Goal: Task Accomplishment & Management: Use online tool/utility

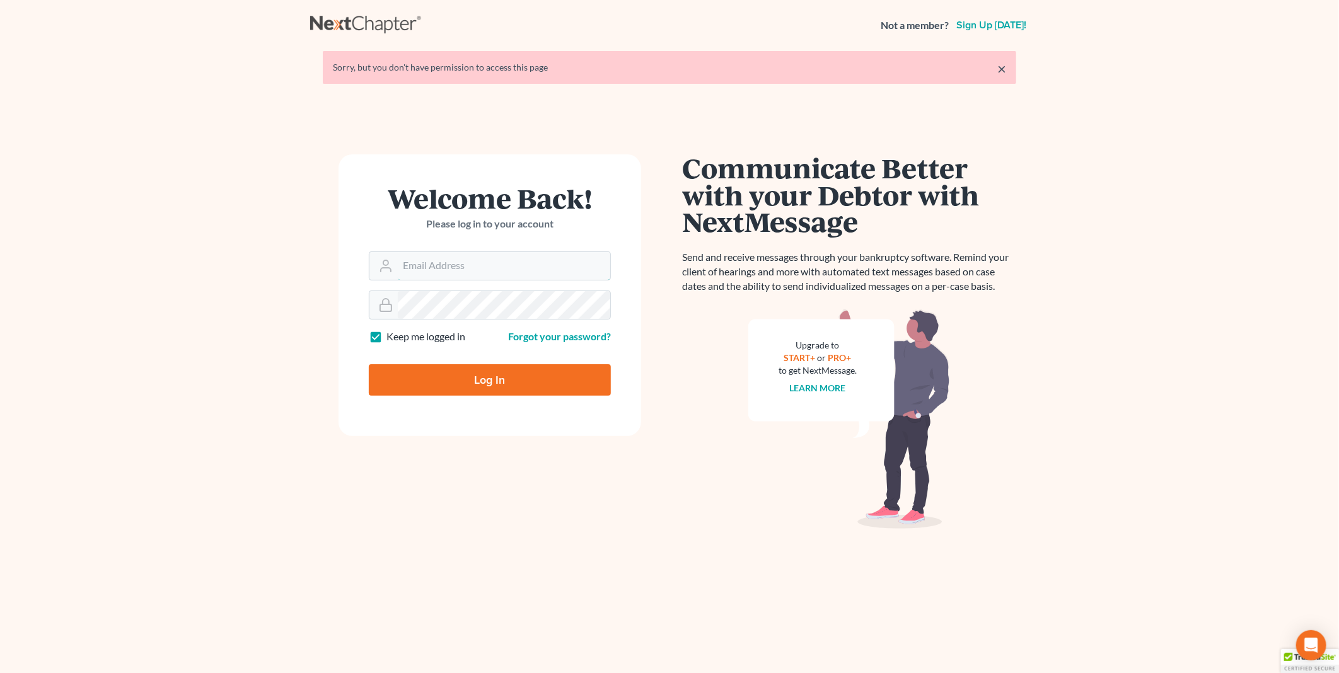
type input "PDonegan@tbennerlaw.com"
click at [497, 376] on input "Log In" at bounding box center [490, 380] width 242 height 32
type input "Thinking..."
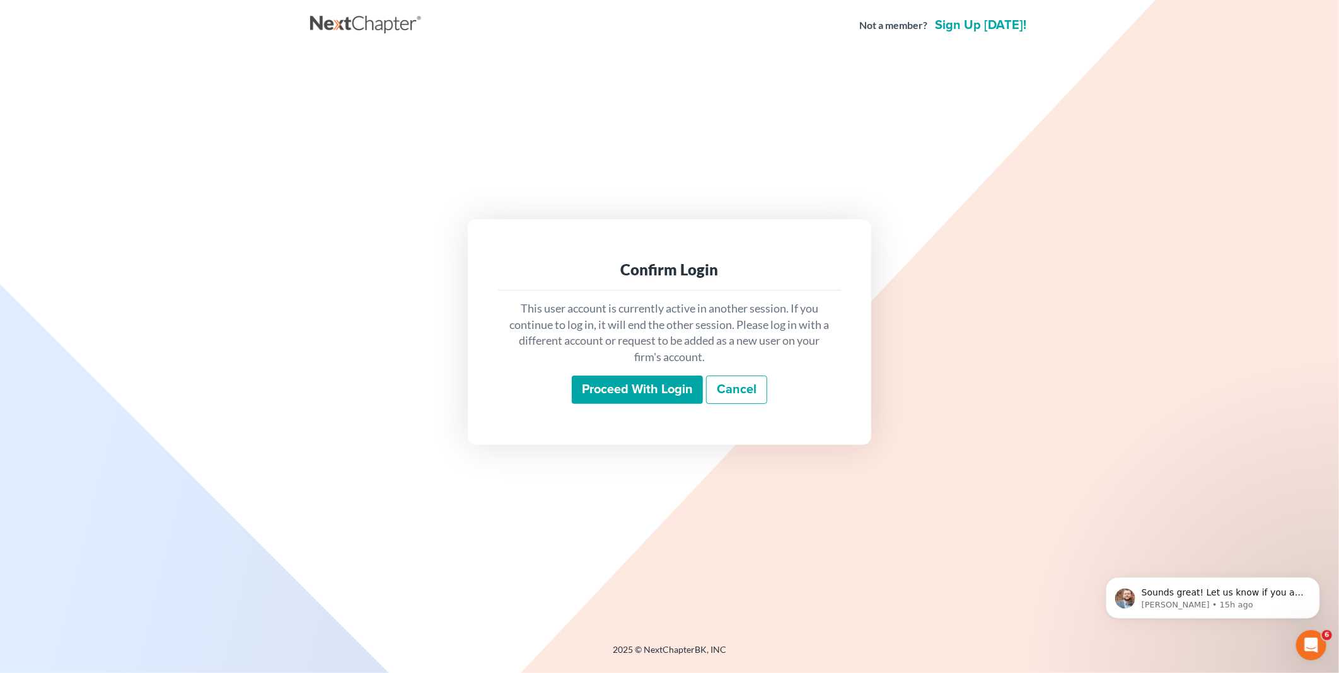
click at [641, 386] on input "Proceed with login" at bounding box center [637, 390] width 131 height 29
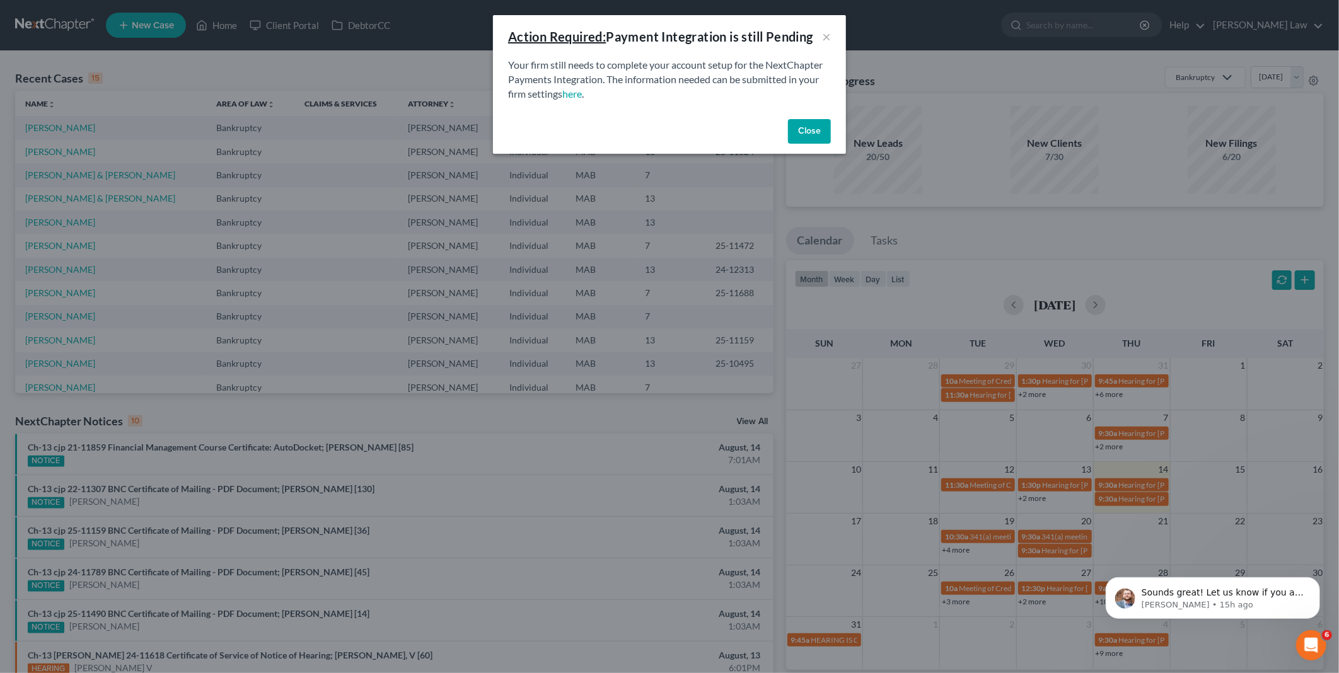
click at [803, 127] on button "Close" at bounding box center [809, 131] width 43 height 25
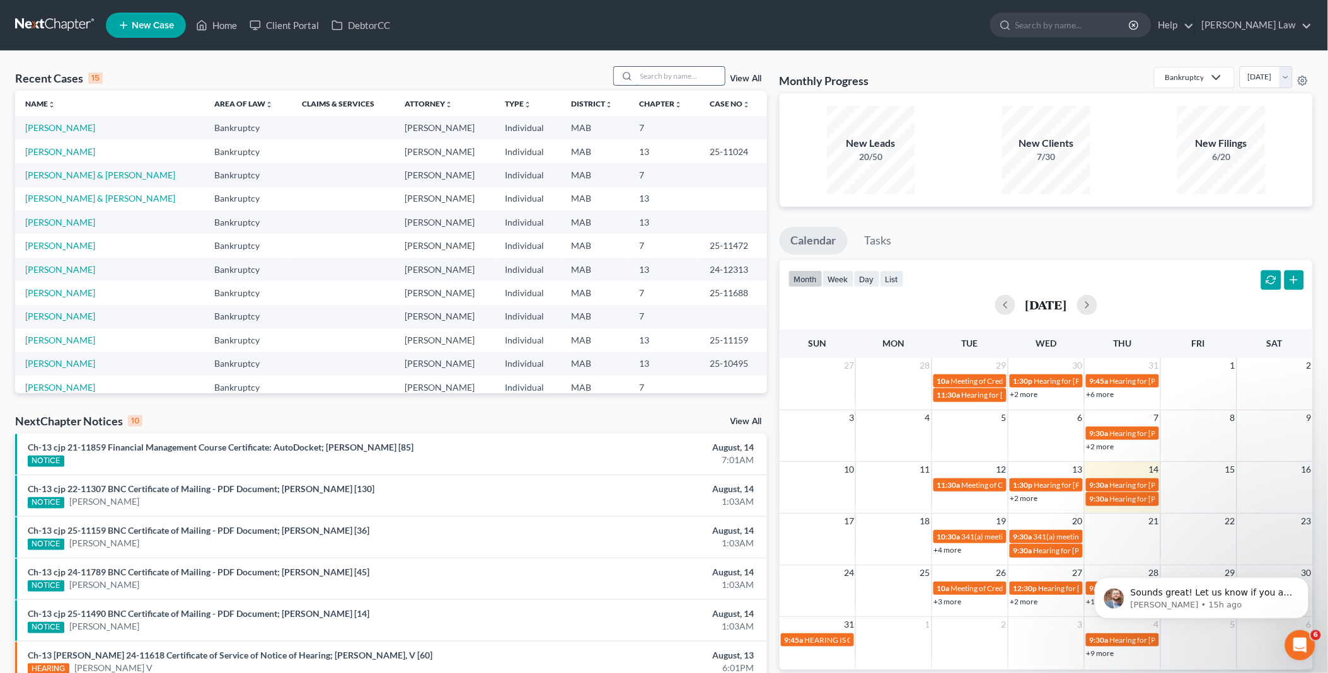
click at [678, 70] on input "search" at bounding box center [681, 76] width 88 height 18
type input "carlos"
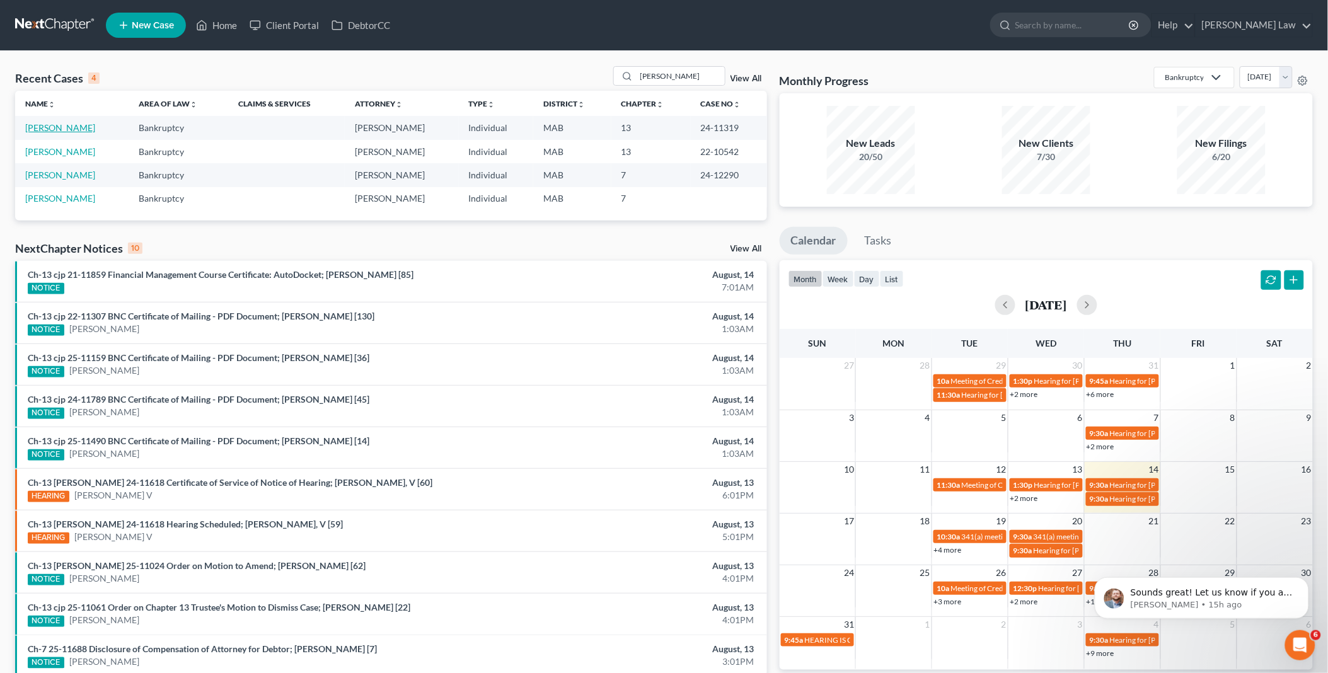
click at [71, 125] on link "Santos, Carlos" at bounding box center [60, 127] width 70 height 11
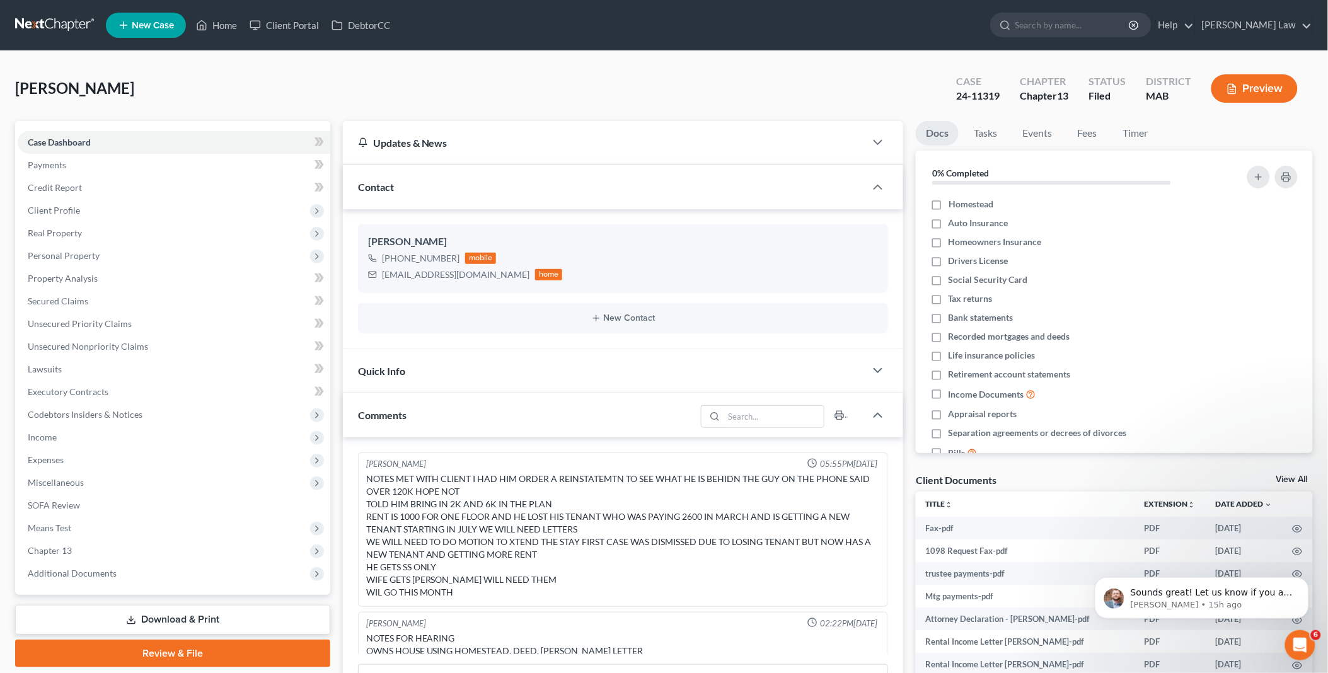
scroll to position [651, 0]
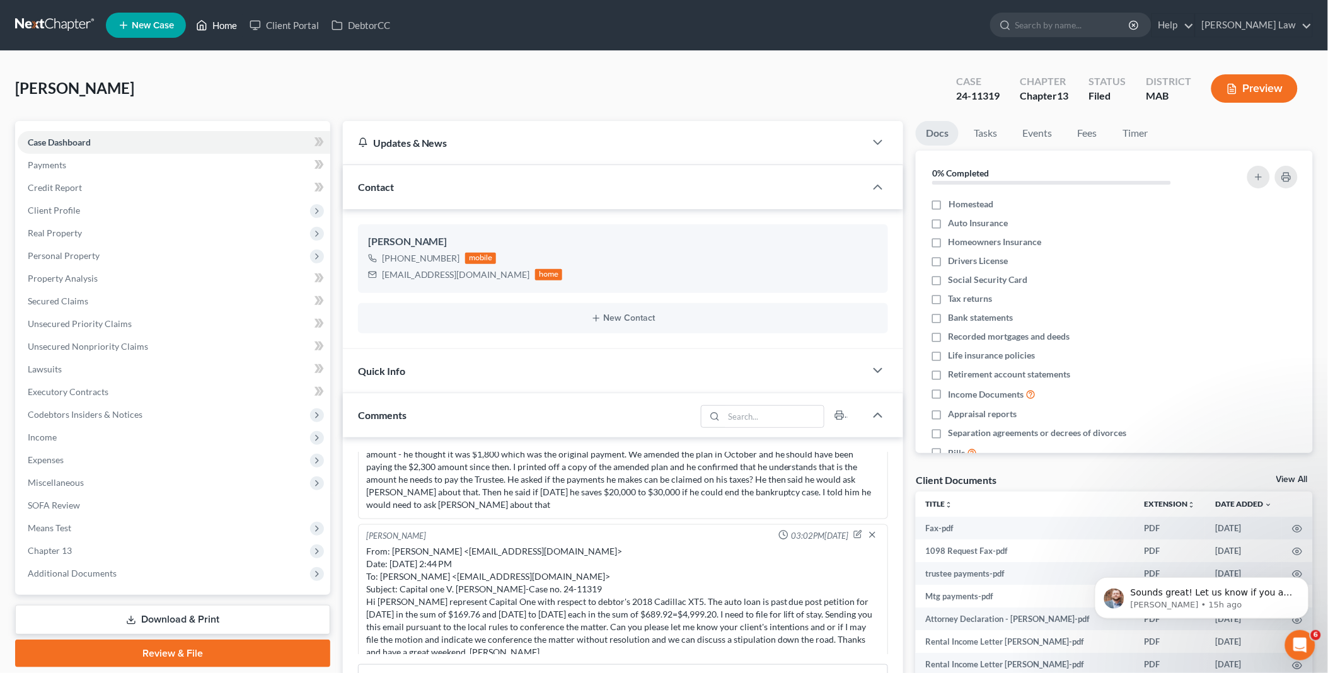
click at [229, 23] on link "Home" at bounding box center [217, 25] width 54 height 23
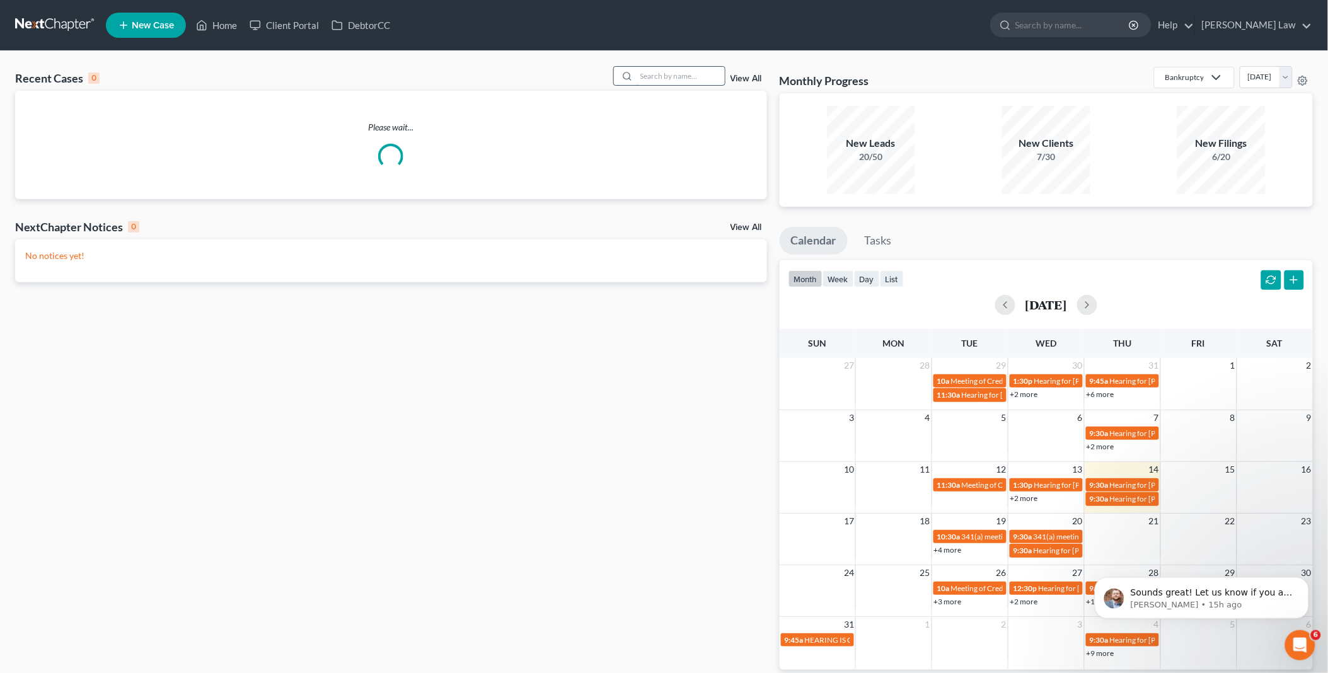
click at [659, 74] on input "search" at bounding box center [681, 76] width 88 height 18
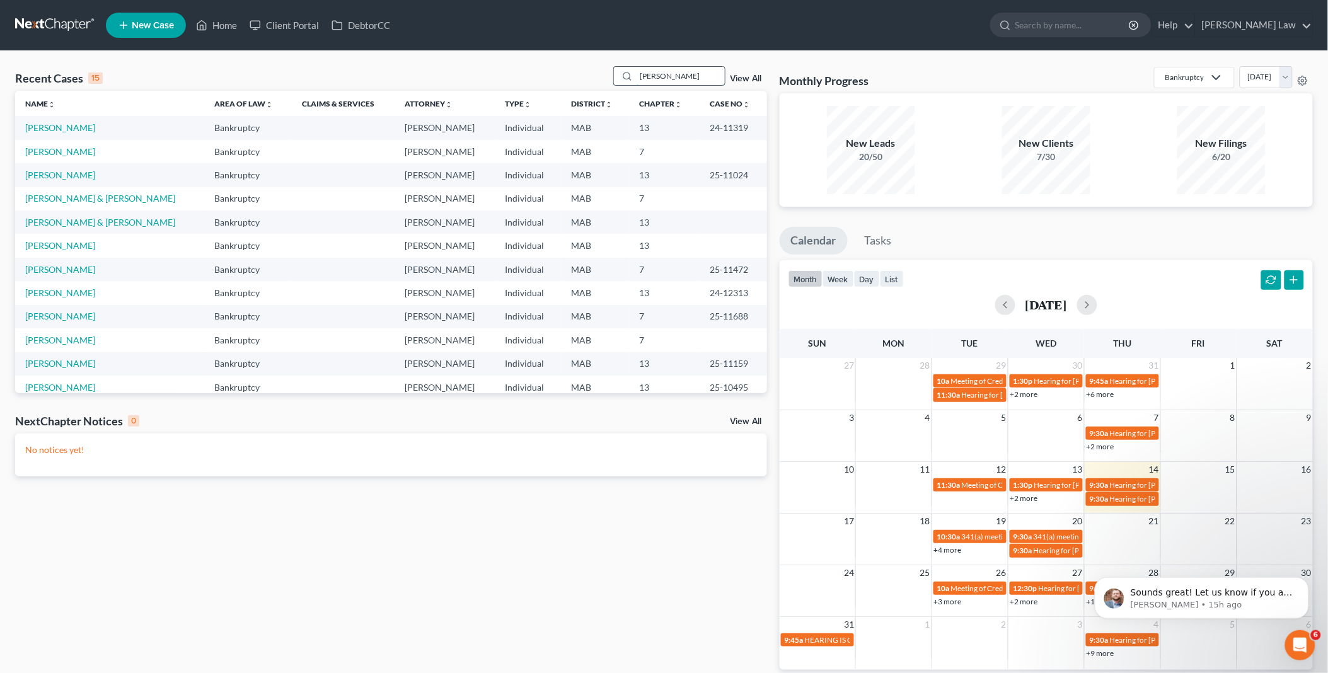
type input "claudia"
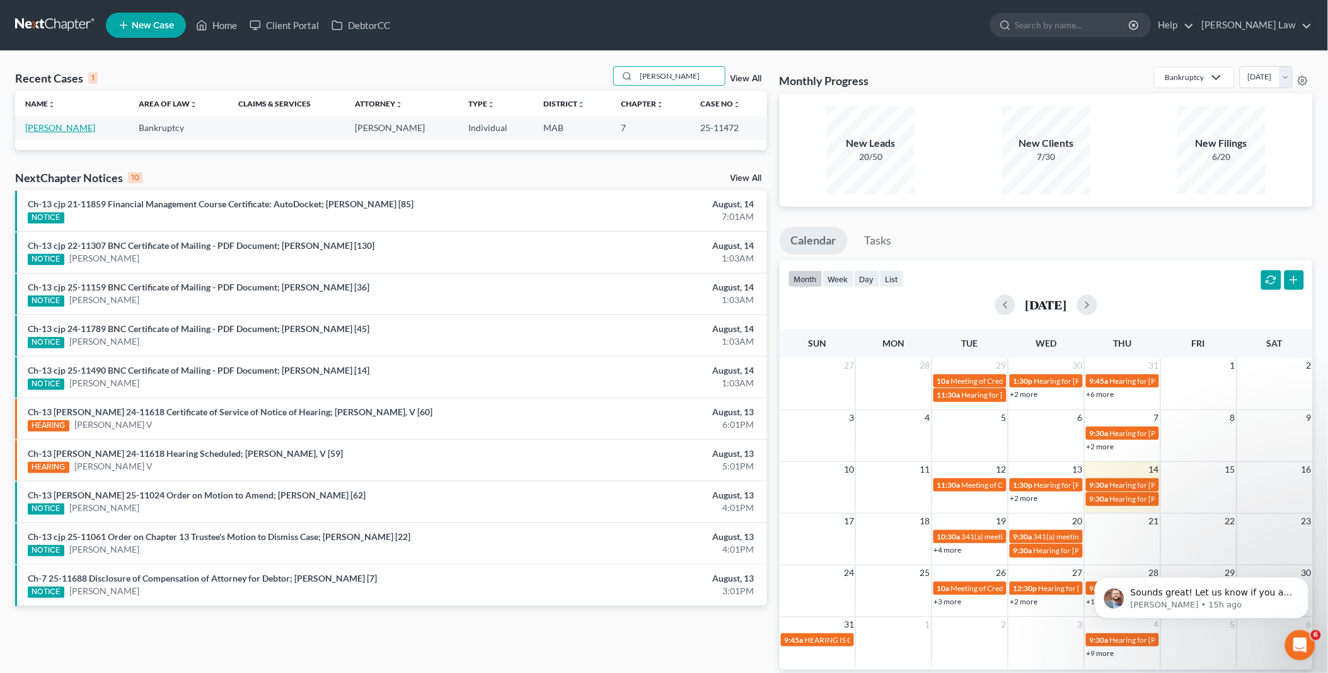
click at [52, 131] on link "Castillo, Claudia" at bounding box center [60, 127] width 70 height 11
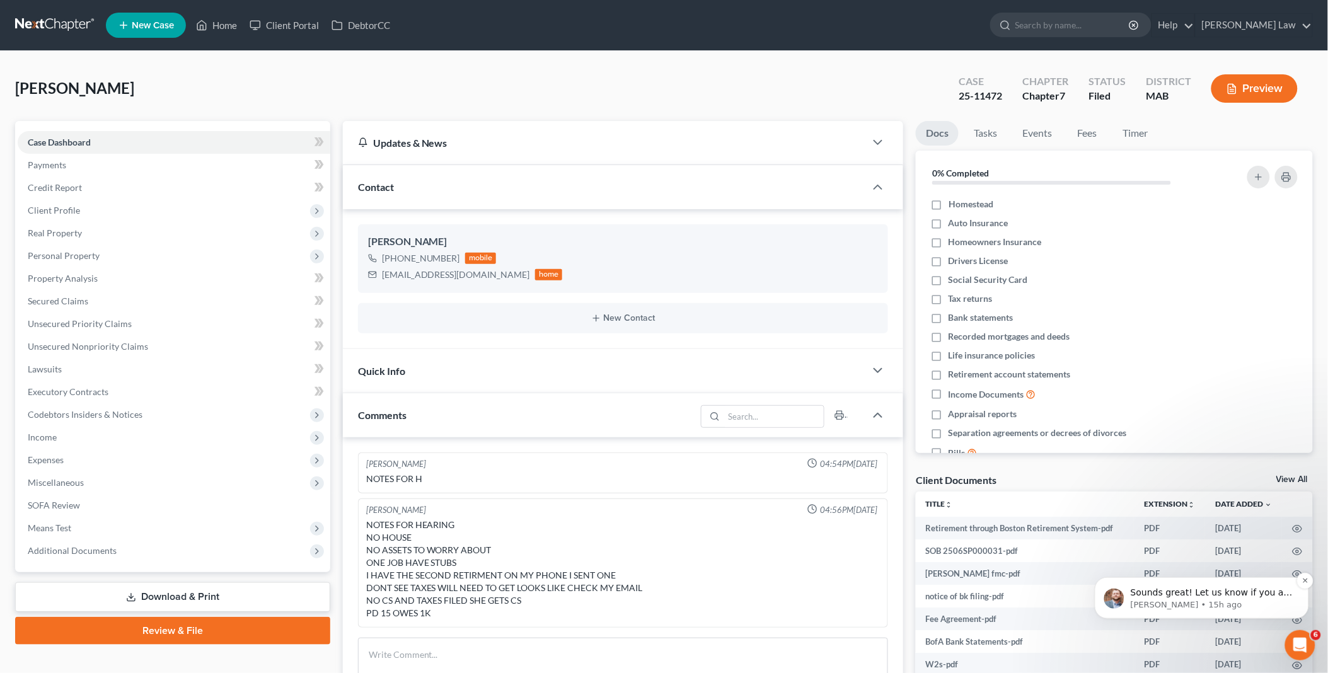
click at [1275, 587] on p "Sounds great! Let us know if you are having any further issues!" at bounding box center [1211, 592] width 163 height 13
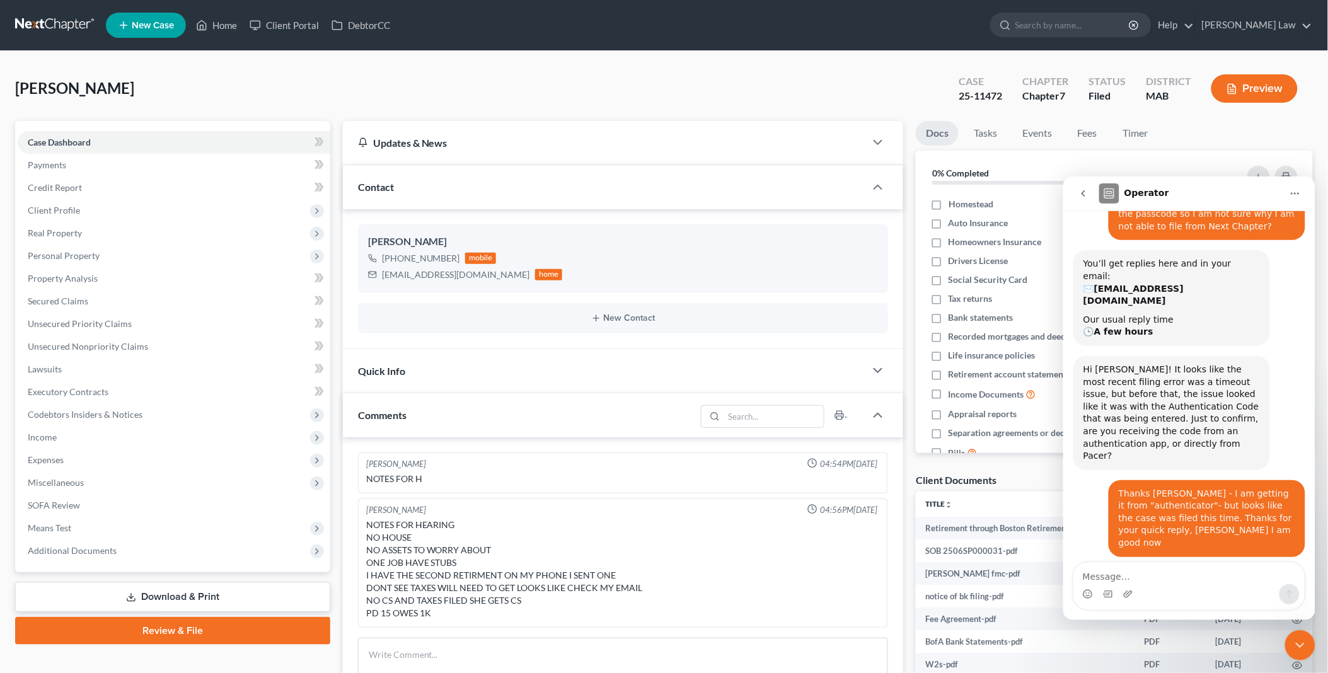
scroll to position [120, 0]
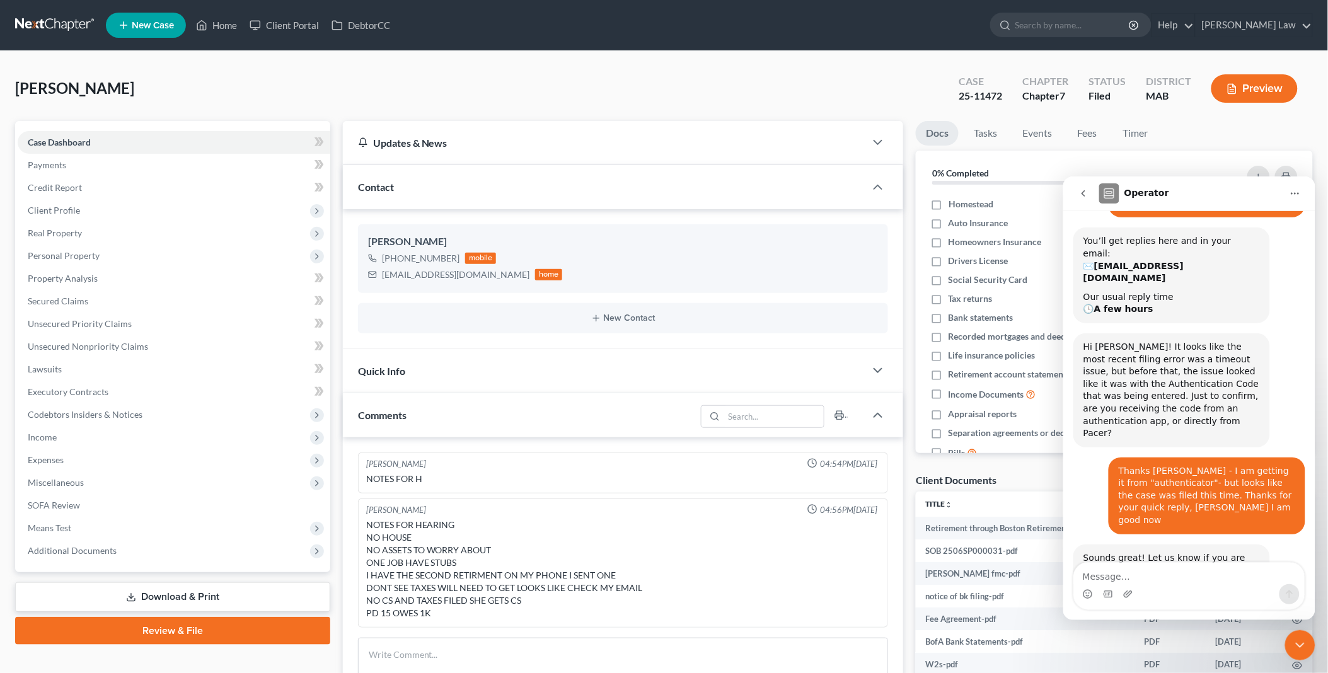
click at [1297, 185] on button "Home" at bounding box center [1295, 193] width 24 height 24
click at [1301, 644] on icon "Close Intercom Messenger" at bounding box center [1299, 644] width 15 height 15
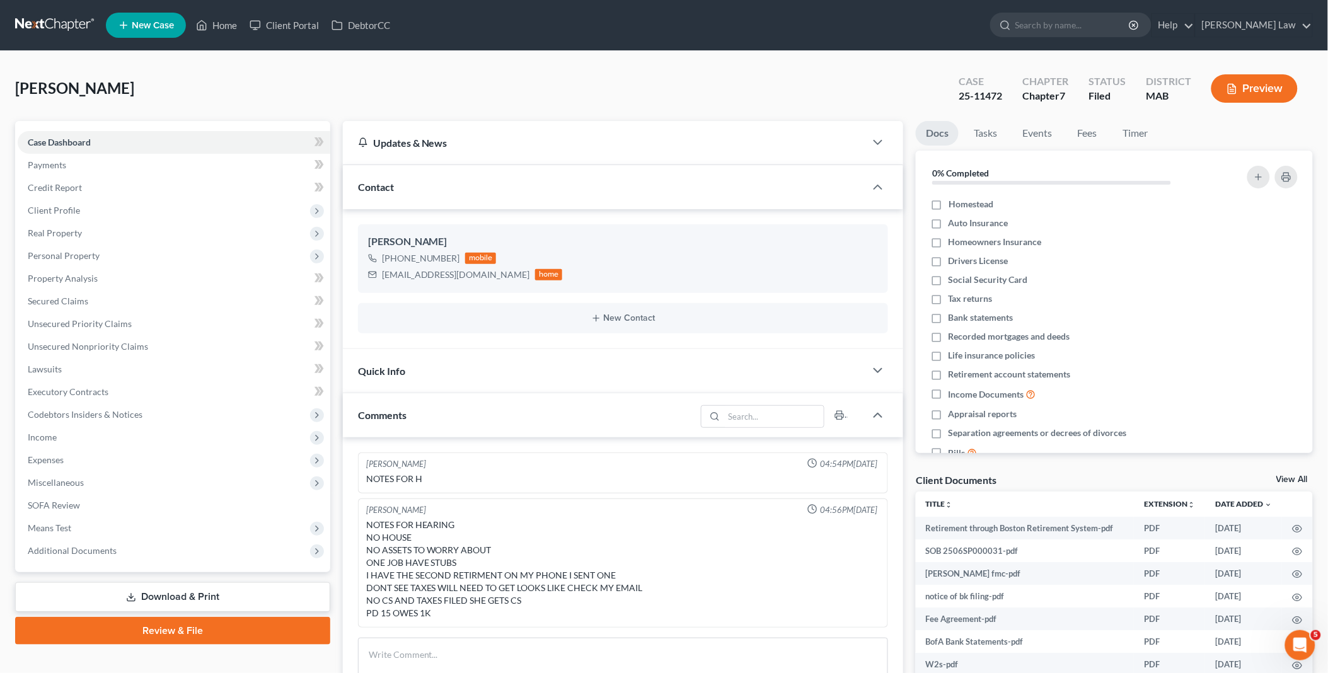
click at [1283, 479] on link "View All" at bounding box center [1293, 479] width 32 height 9
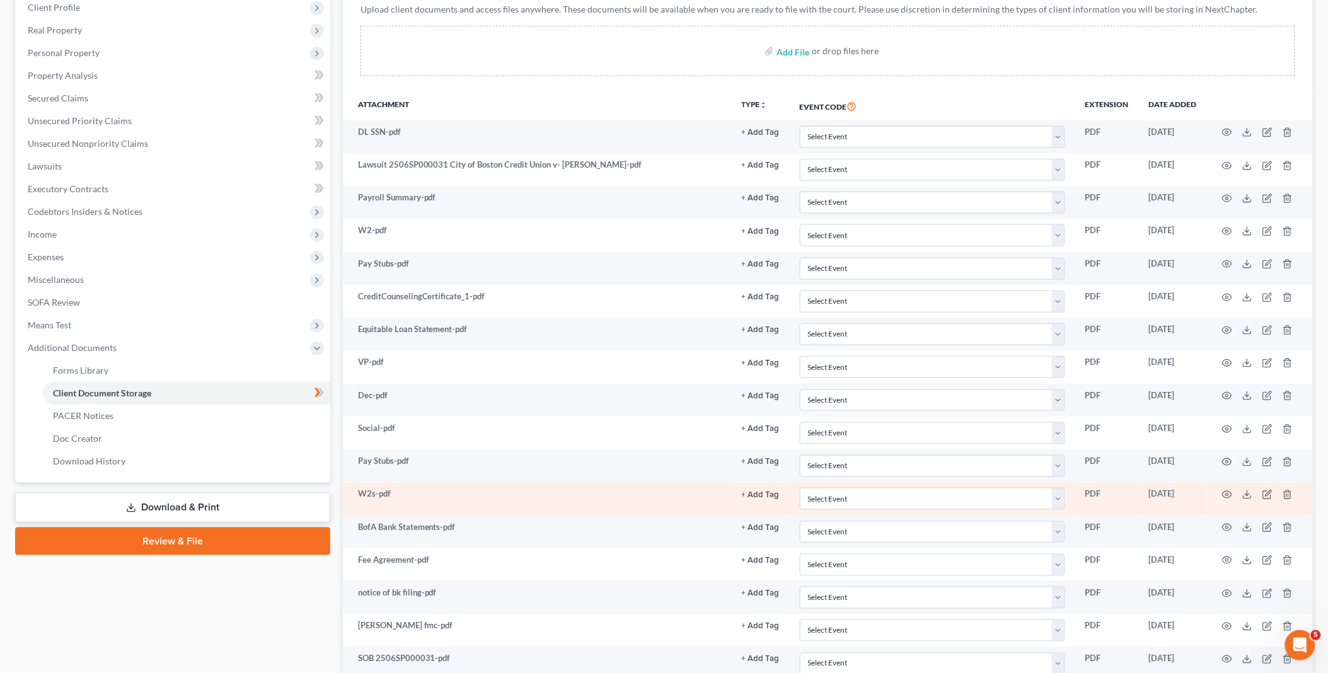
scroll to position [133, 0]
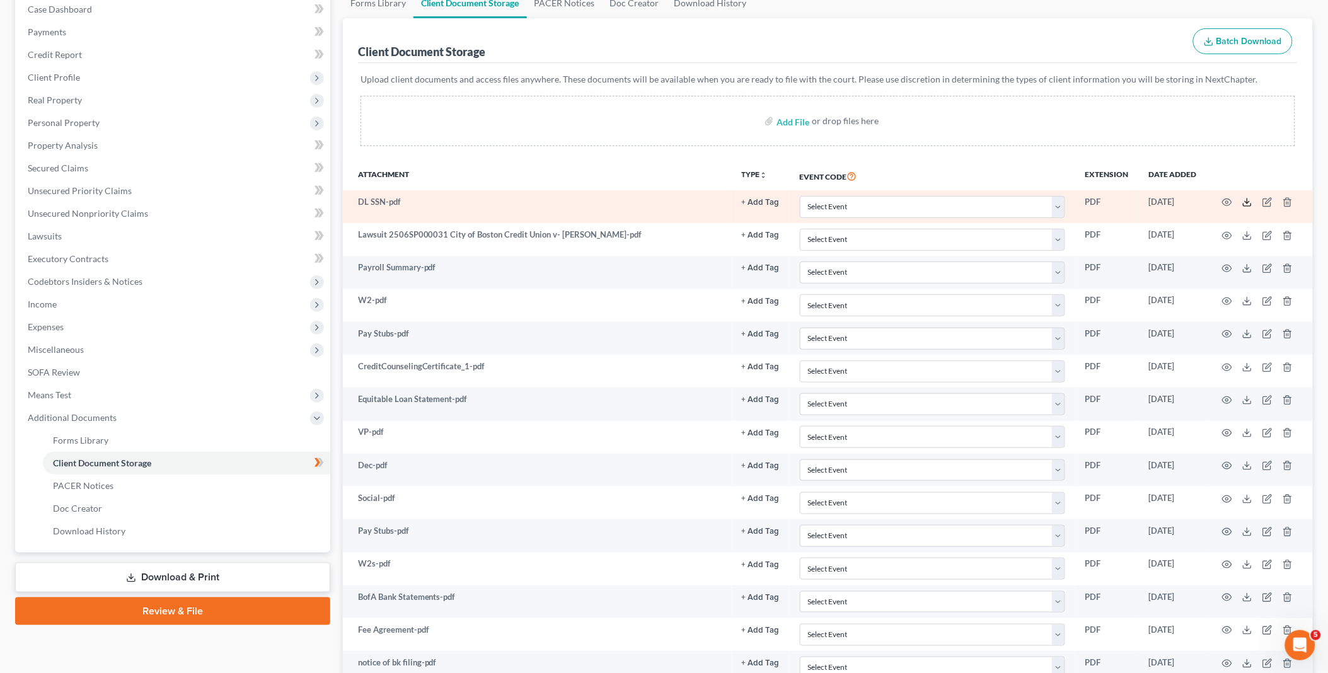
click at [1250, 204] on icon at bounding box center [1248, 202] width 10 height 10
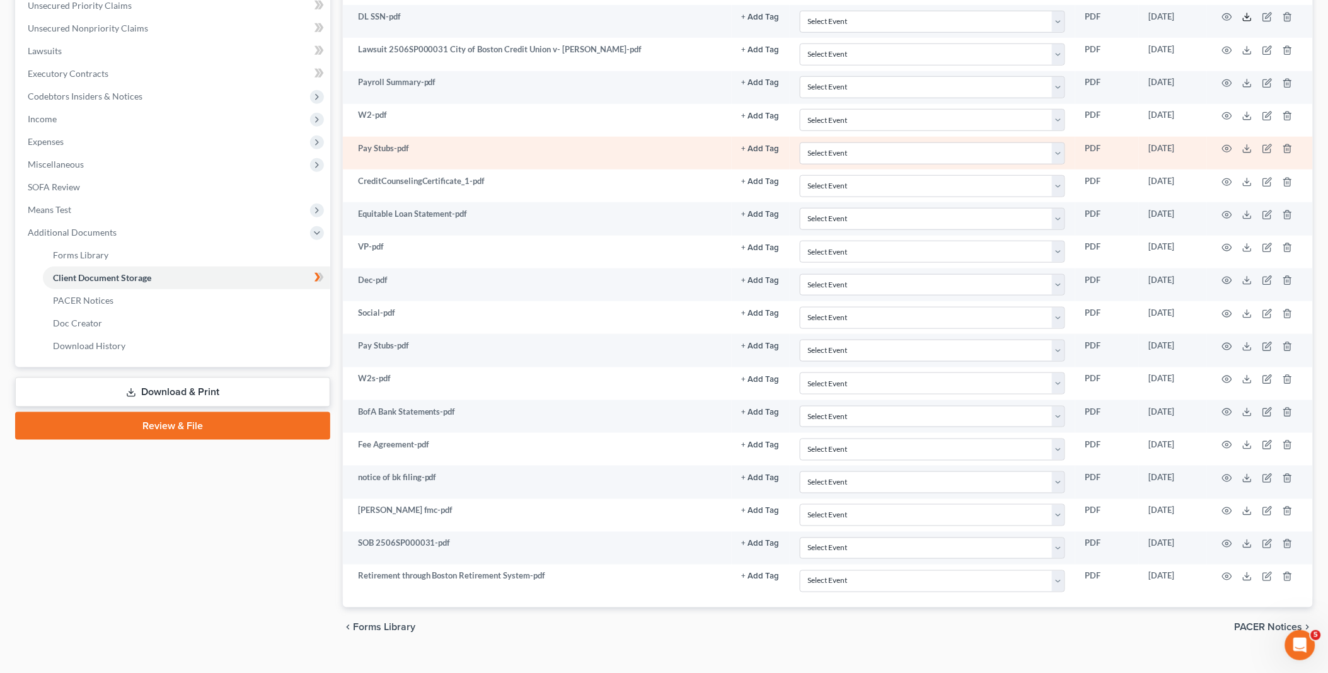
scroll to position [343, 0]
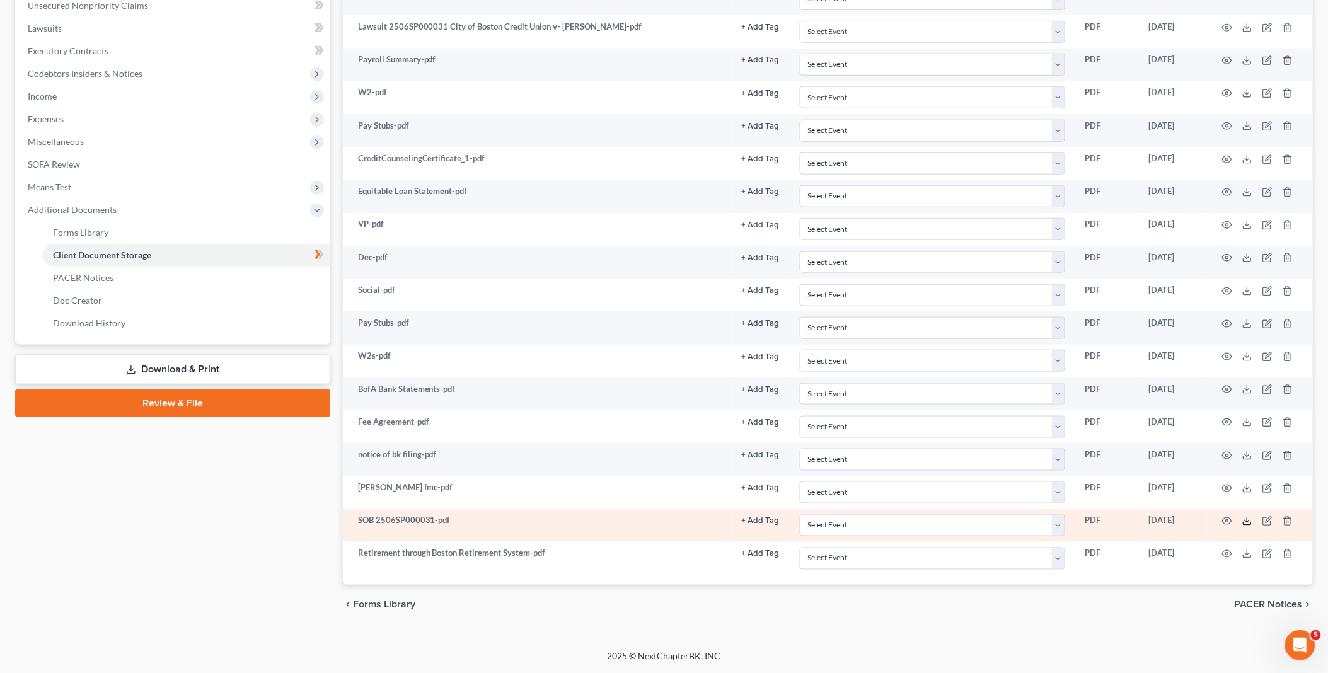
click at [1244, 521] on icon at bounding box center [1248, 521] width 10 height 10
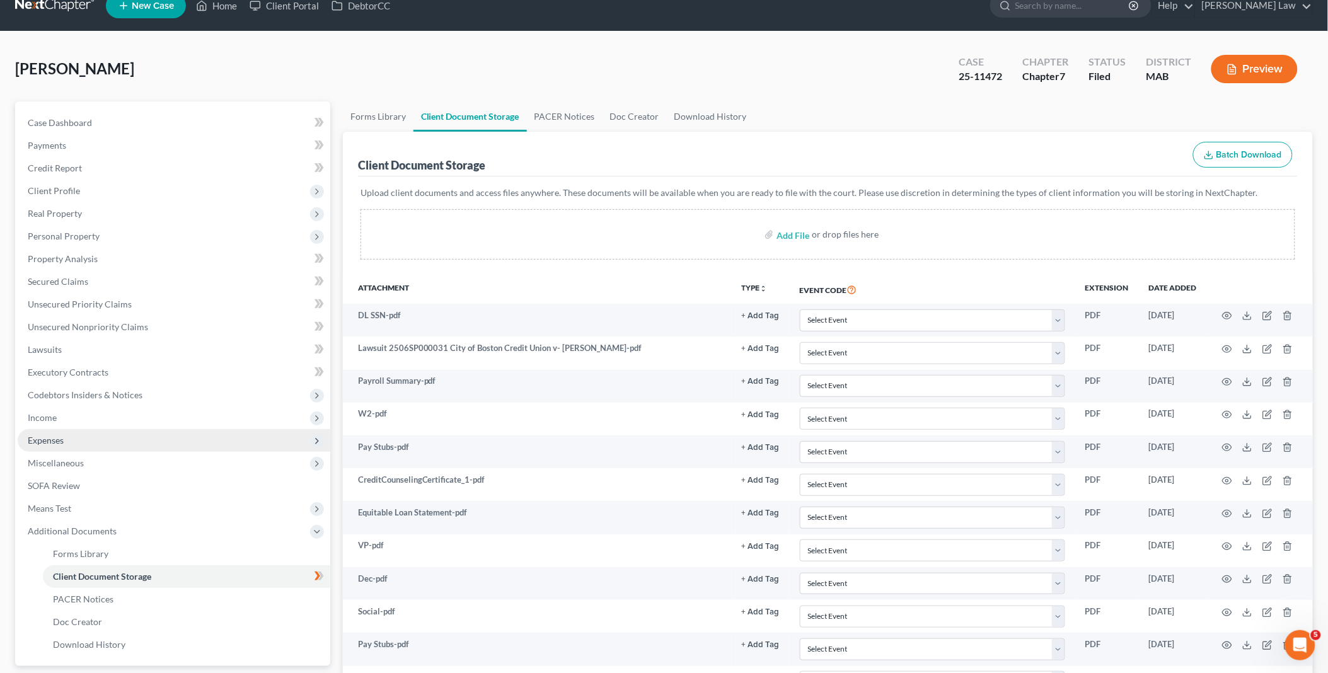
scroll to position [0, 0]
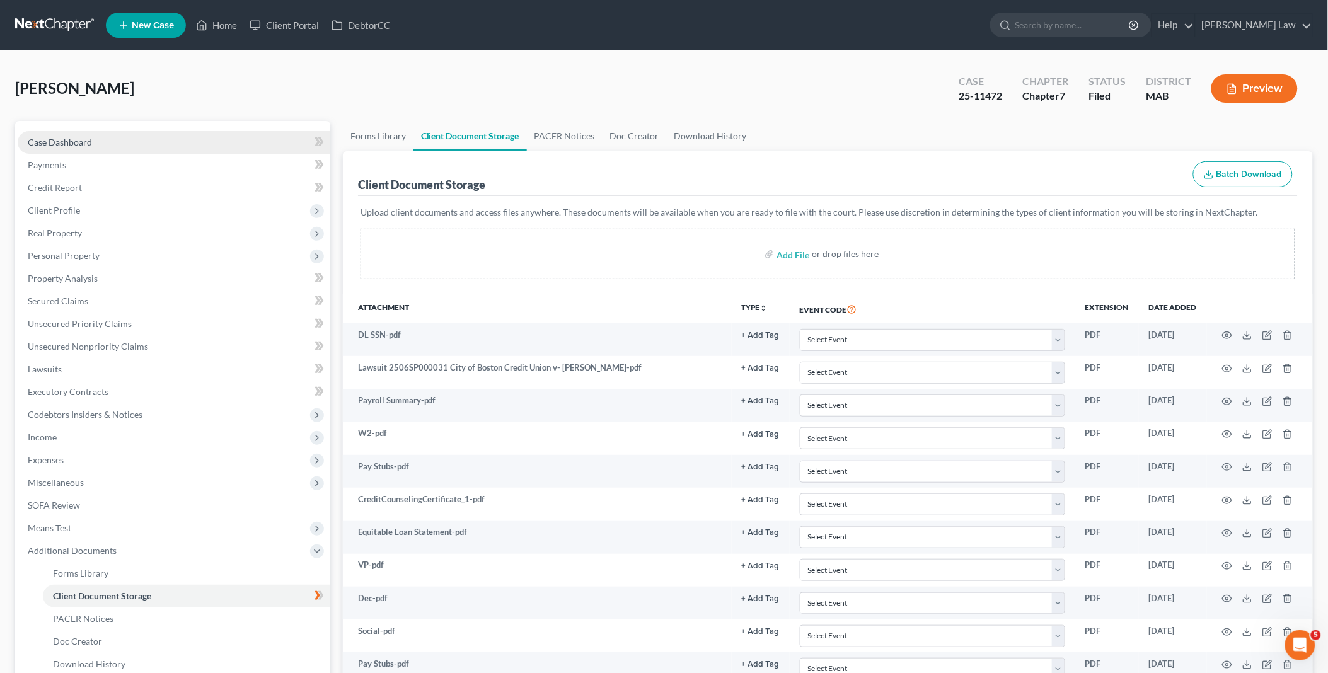
click at [101, 142] on link "Case Dashboard" at bounding box center [174, 142] width 313 height 23
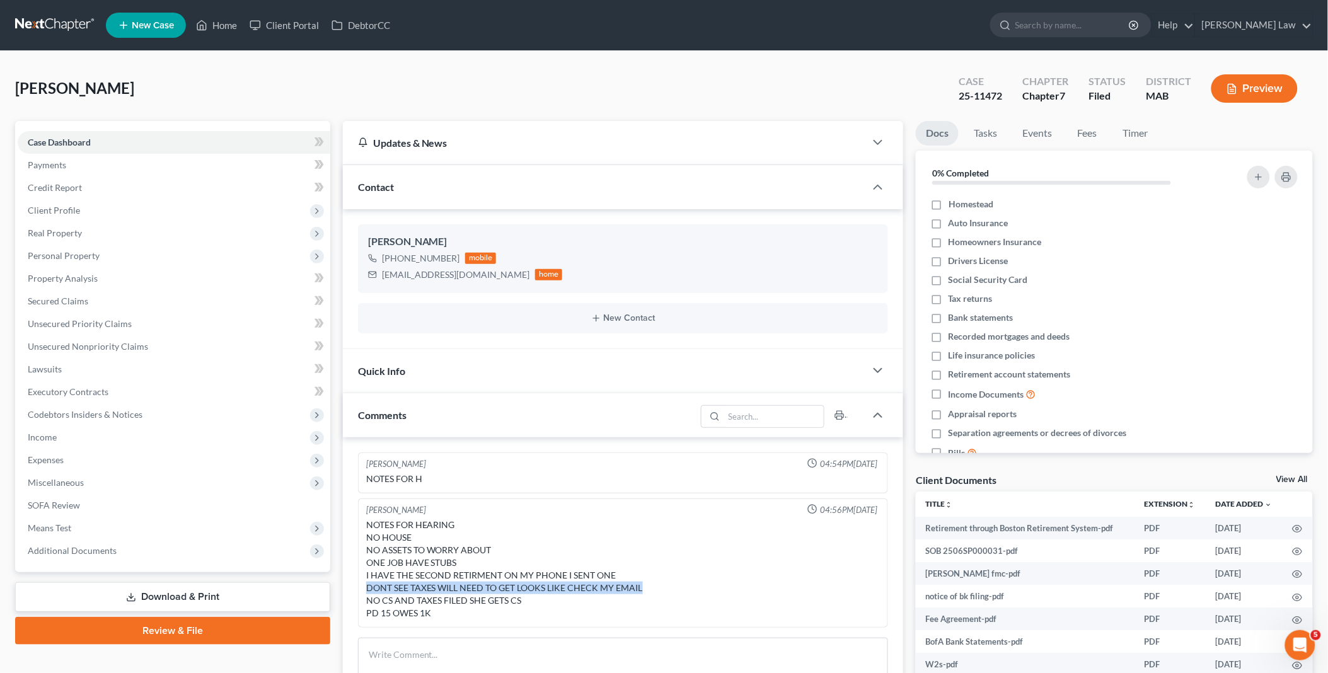
drag, startPoint x: 364, startPoint y: 587, endPoint x: 641, endPoint y: 591, distance: 277.4
click at [641, 591] on div "NOTES FOR HEARING NO HOUSE NO ASSETS TO WORRY ABOUT ONE JOB HAVE STUBS I HAVE T…" at bounding box center [623, 569] width 519 height 106
copy div "DONT SEE TAXES WILL NEED TO GET LOOKS LIKE CHECK MY EMAIL"
click at [225, 23] on link "Home" at bounding box center [217, 25] width 54 height 23
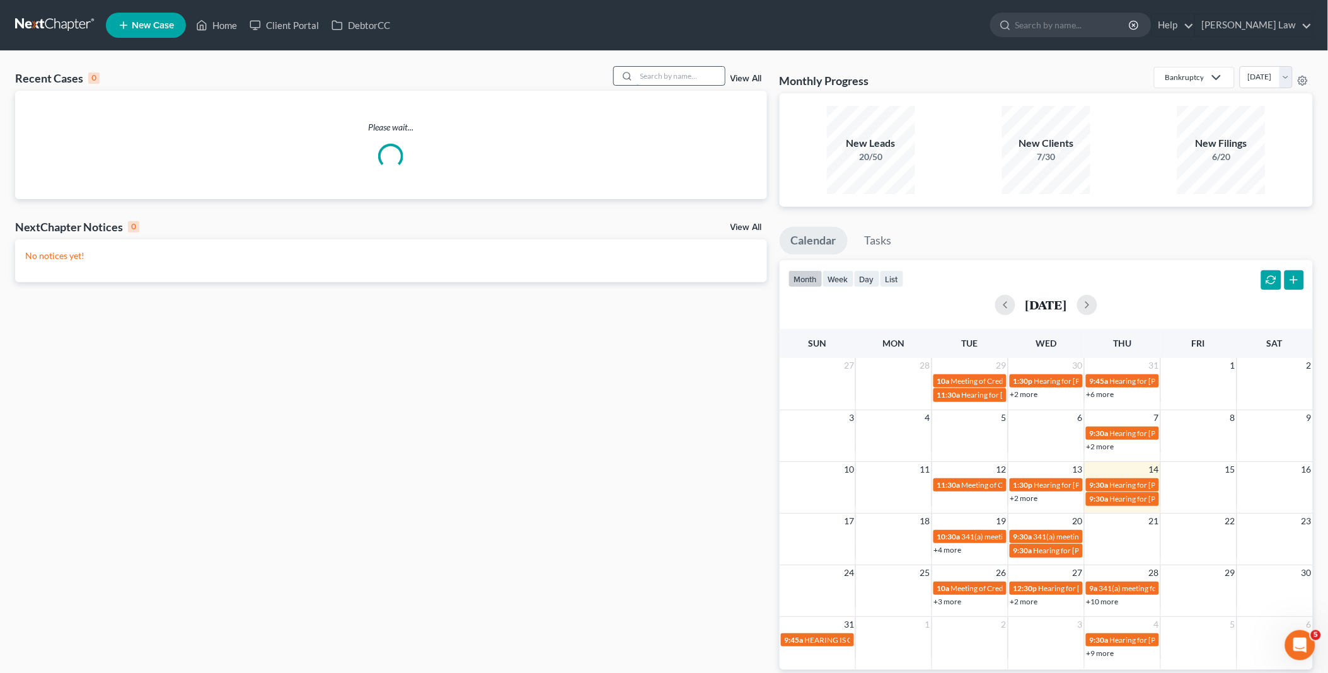
click at [679, 74] on input "search" at bounding box center [681, 76] width 88 height 18
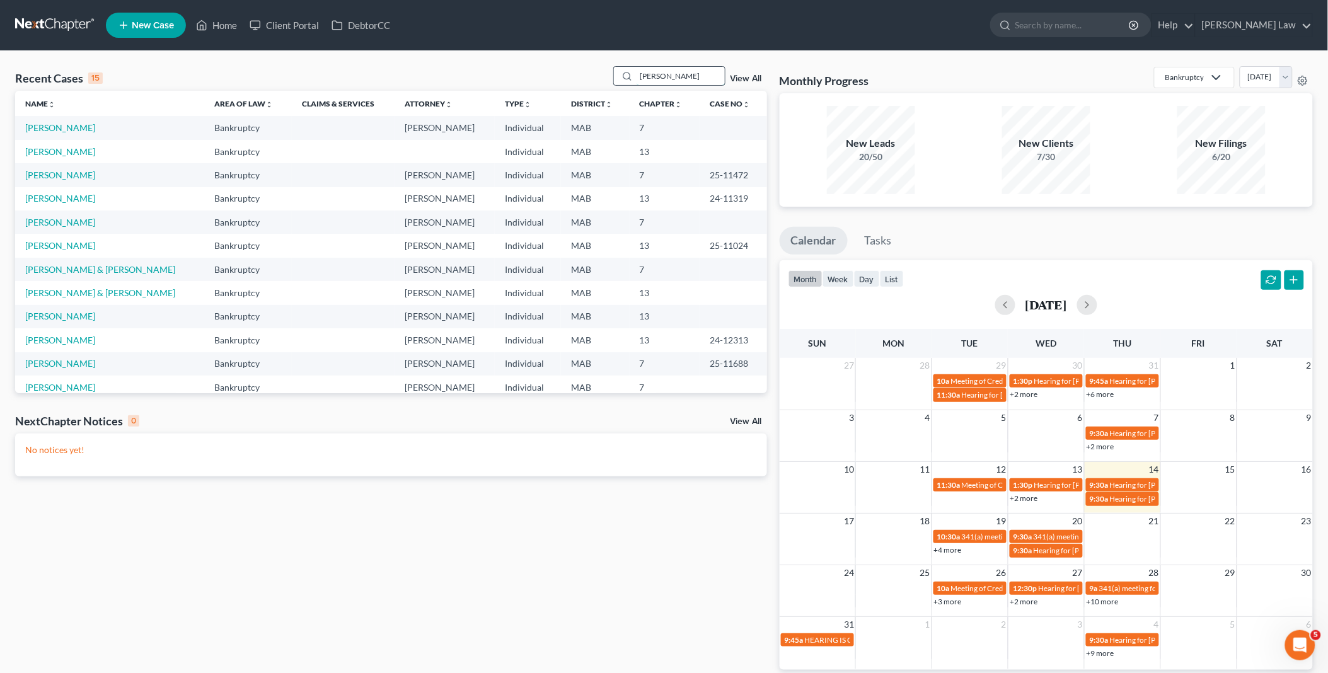
type input "anderson"
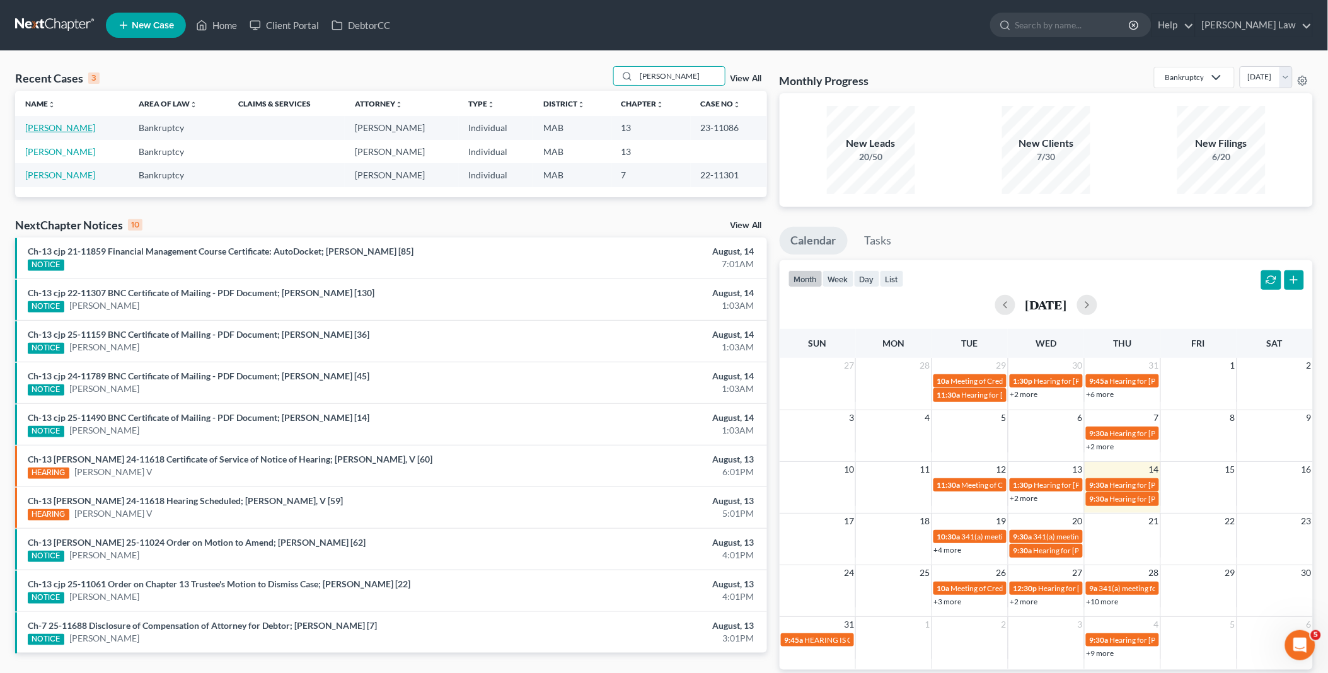
click at [64, 126] on link "Anderson, Eric" at bounding box center [60, 127] width 70 height 11
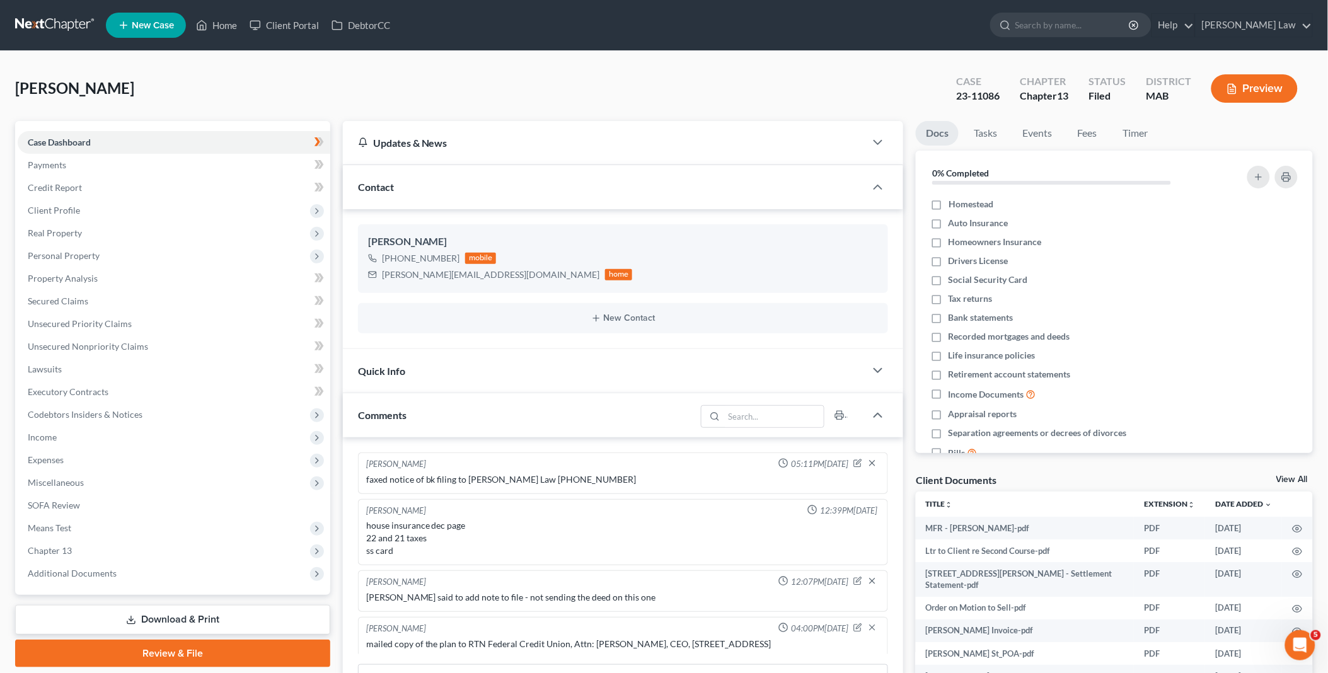
scroll to position [791, 0]
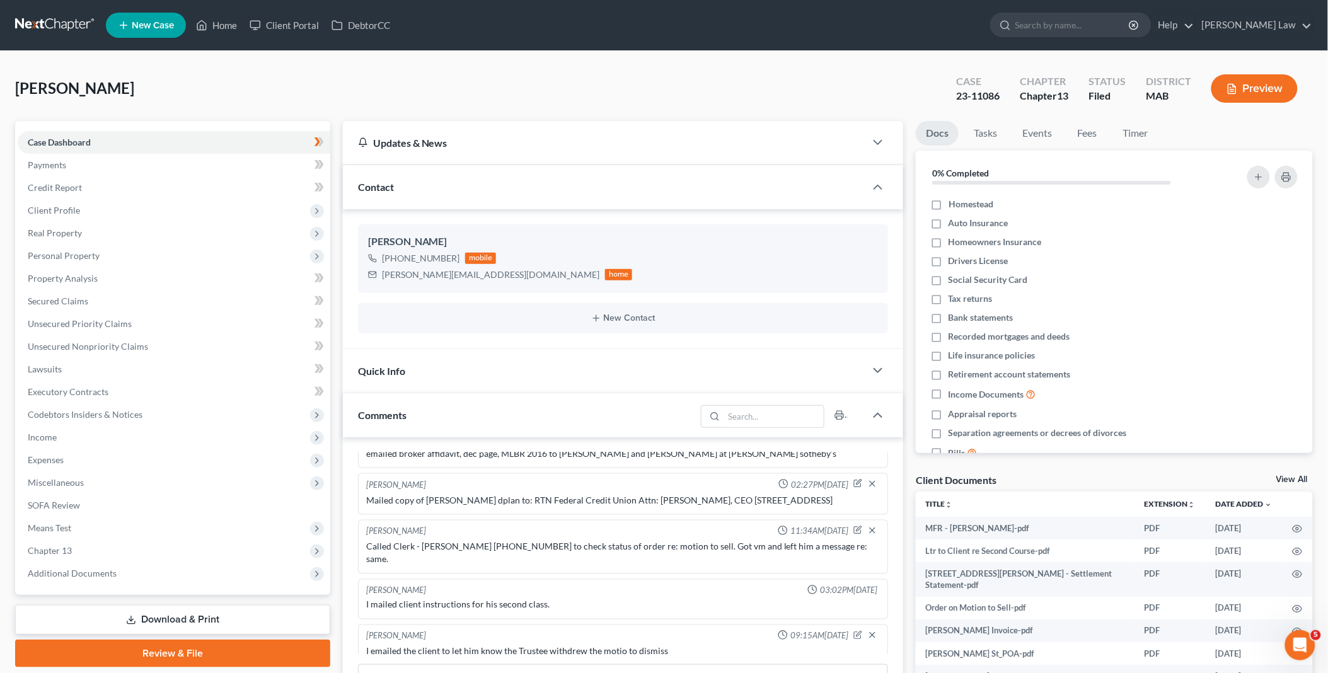
click at [1295, 477] on link "View All" at bounding box center [1293, 479] width 32 height 9
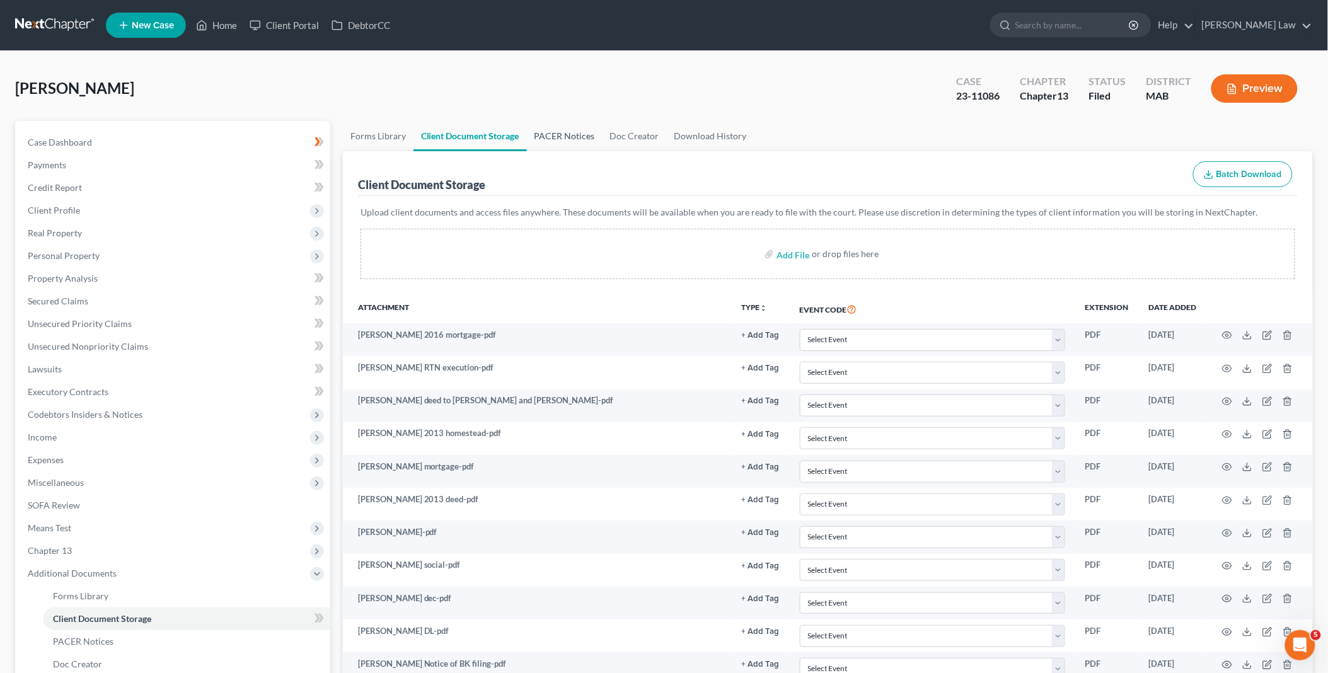
click at [564, 134] on link "PACER Notices" at bounding box center [565, 136] width 76 height 30
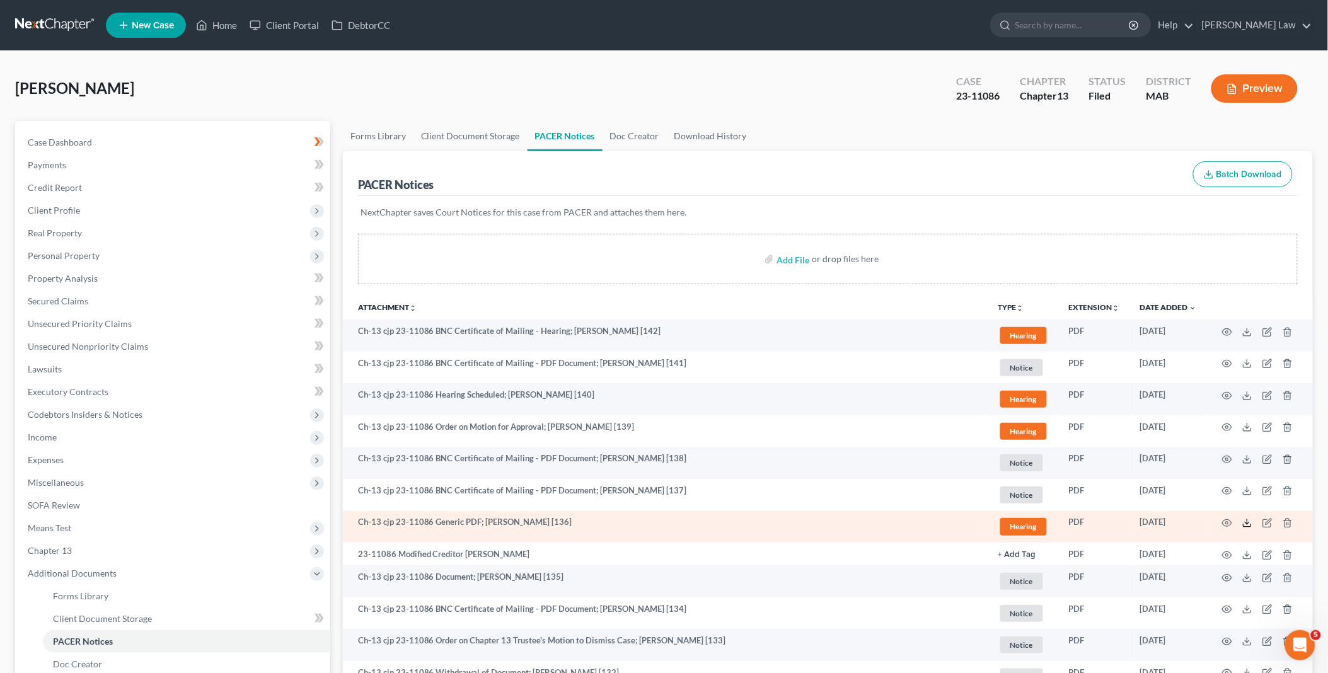
click at [1248, 520] on line at bounding box center [1248, 521] width 0 height 5
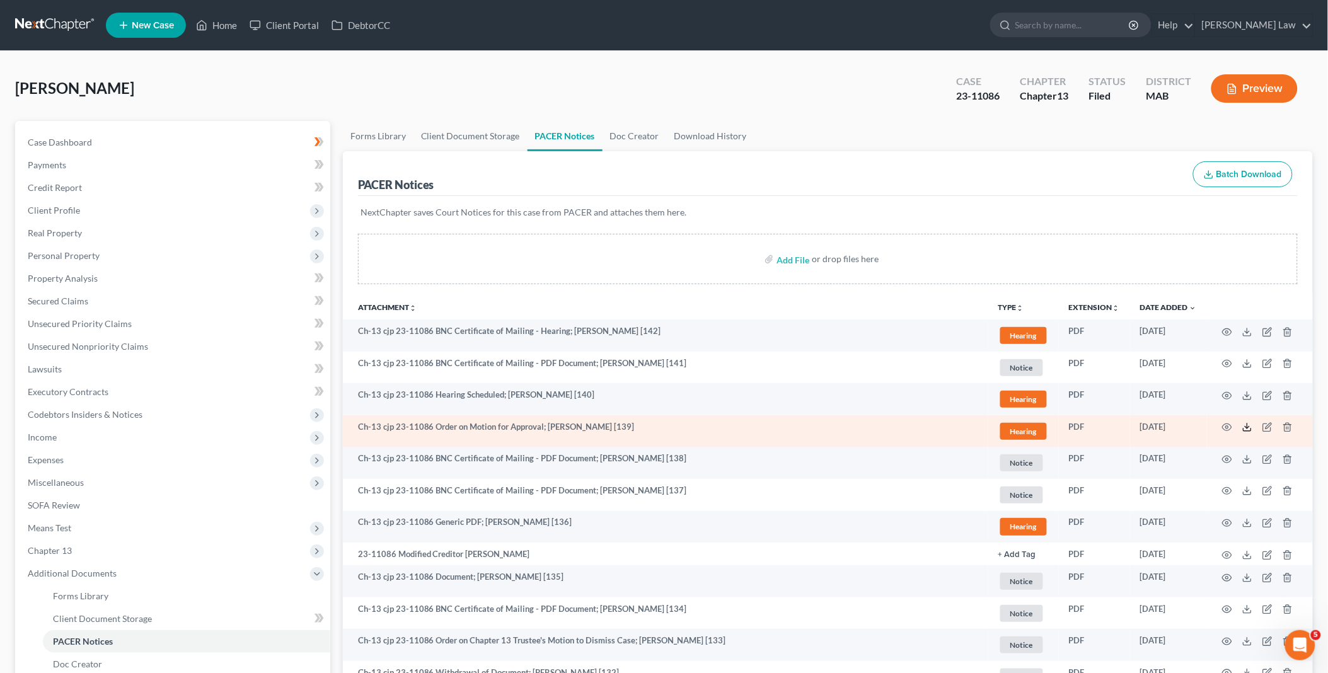
click at [1249, 426] on icon at bounding box center [1248, 427] width 10 height 10
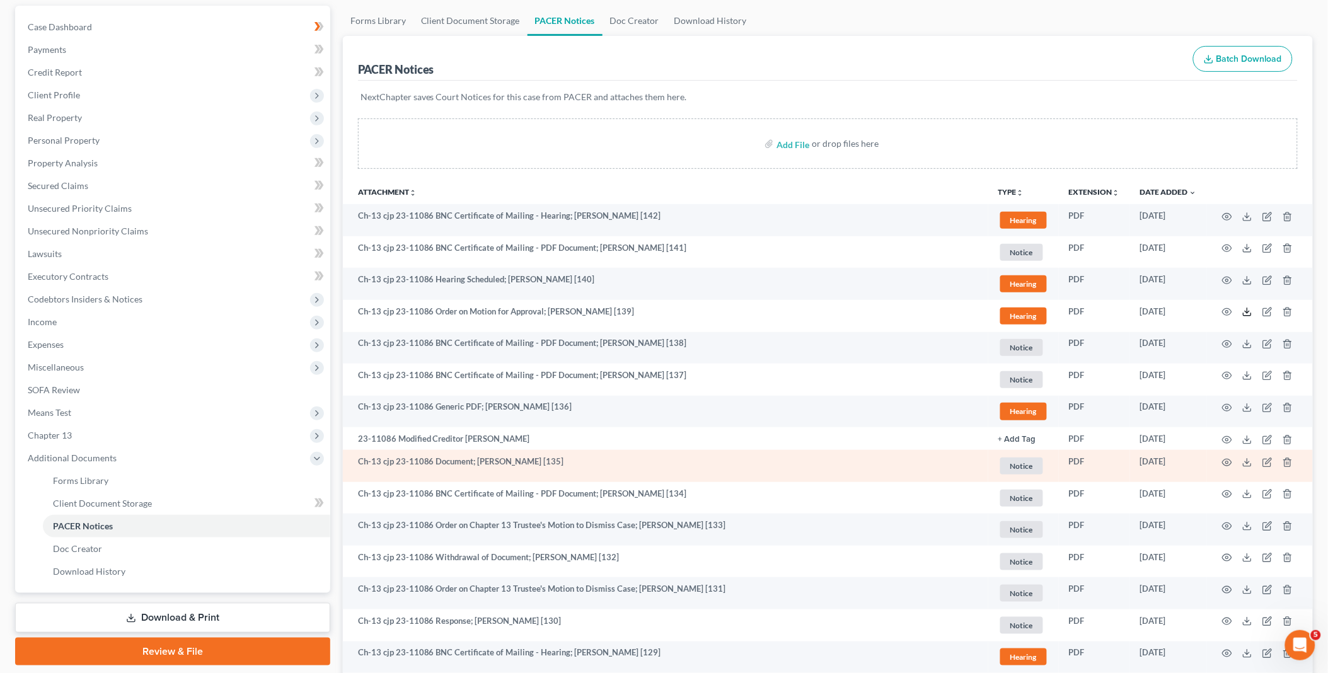
scroll to position [140, 0]
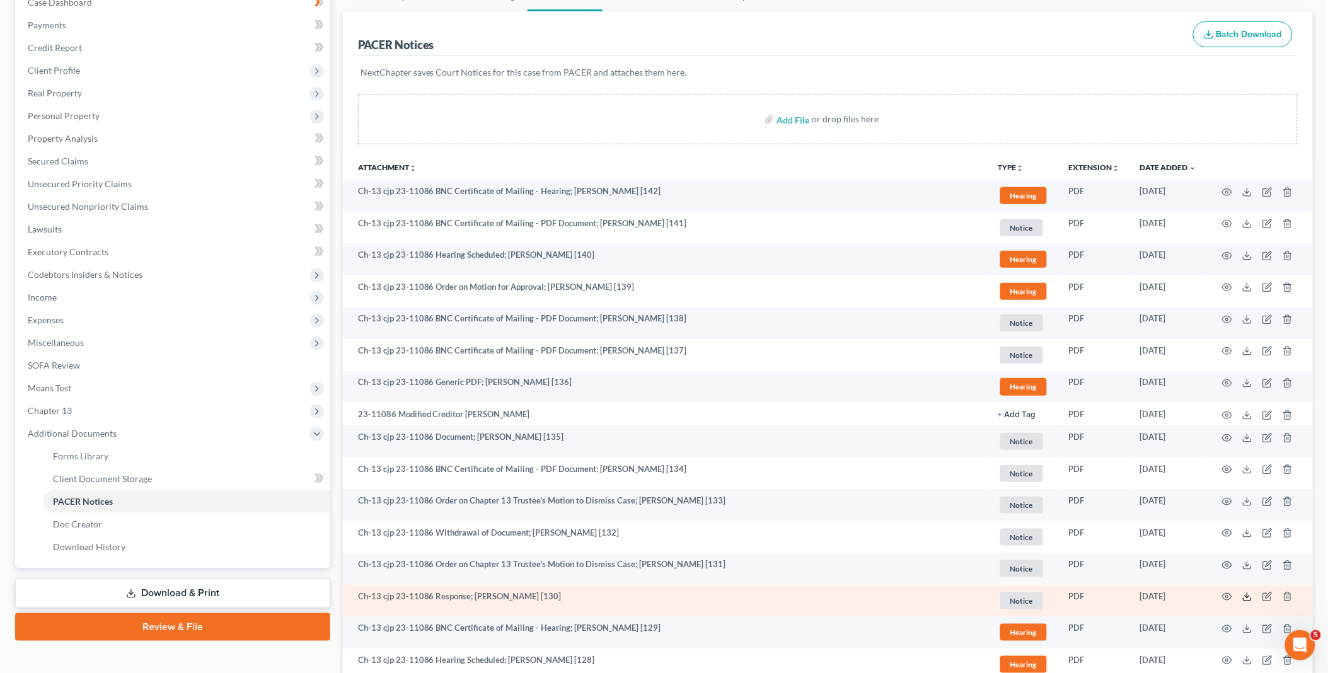
click at [1247, 596] on icon at bounding box center [1248, 597] width 10 height 10
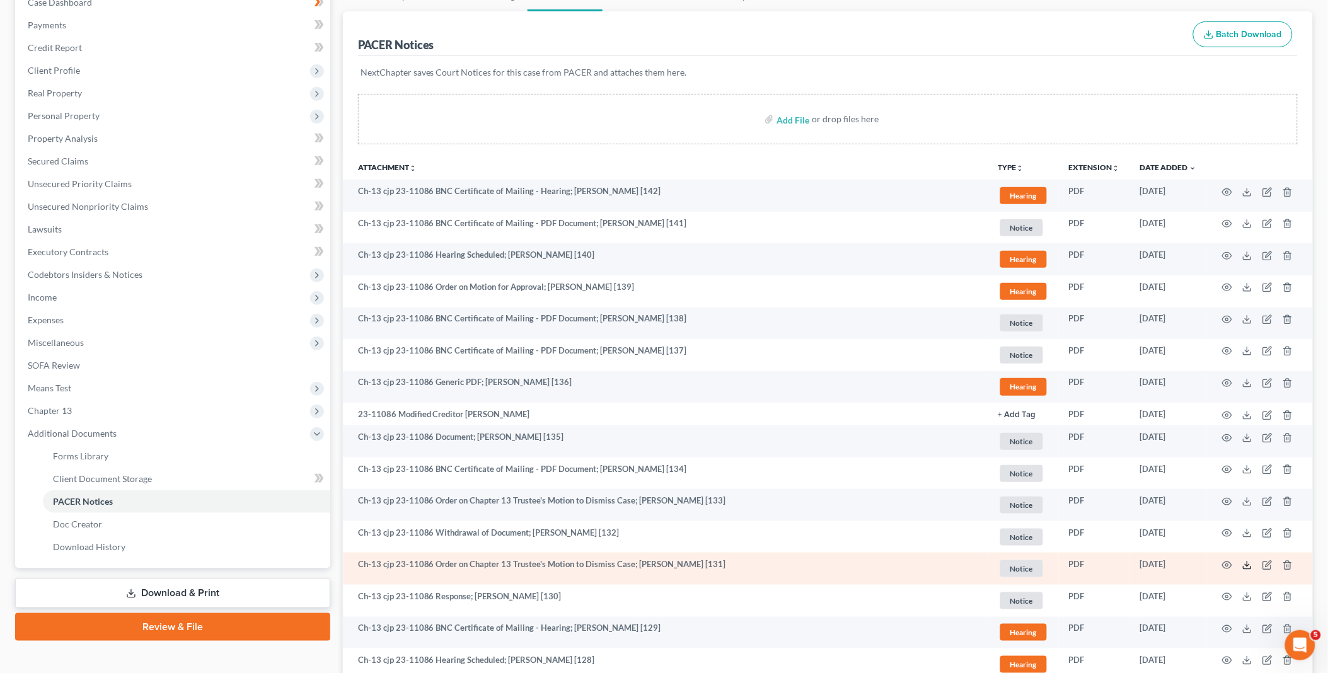
click at [1250, 567] on icon at bounding box center [1248, 565] width 10 height 10
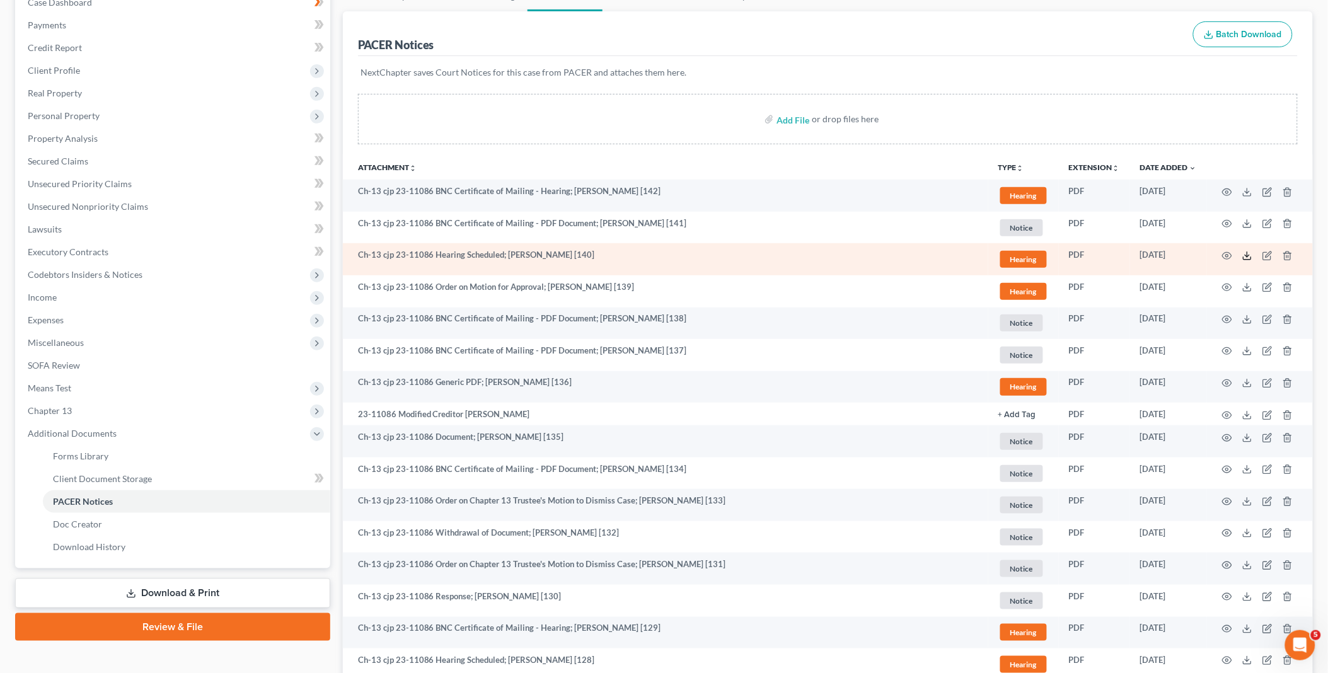
click at [1246, 254] on icon at bounding box center [1248, 256] width 10 height 10
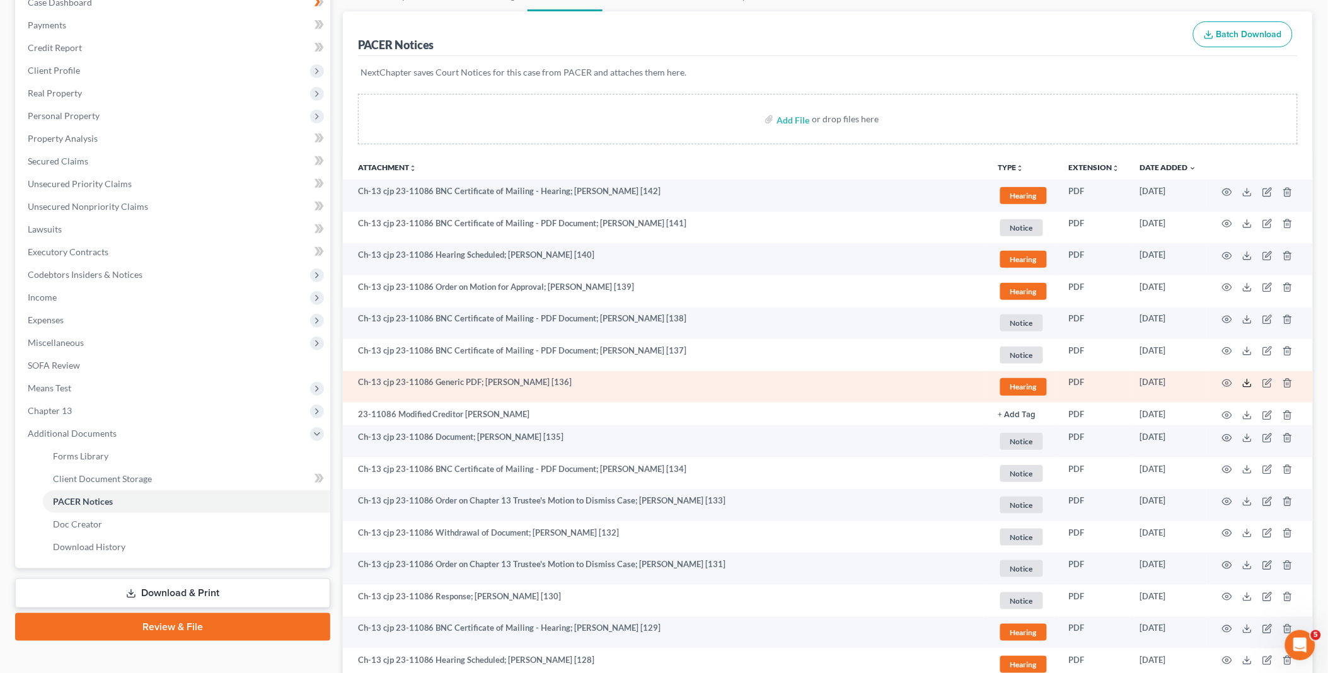
click at [1249, 381] on icon at bounding box center [1248, 383] width 10 height 10
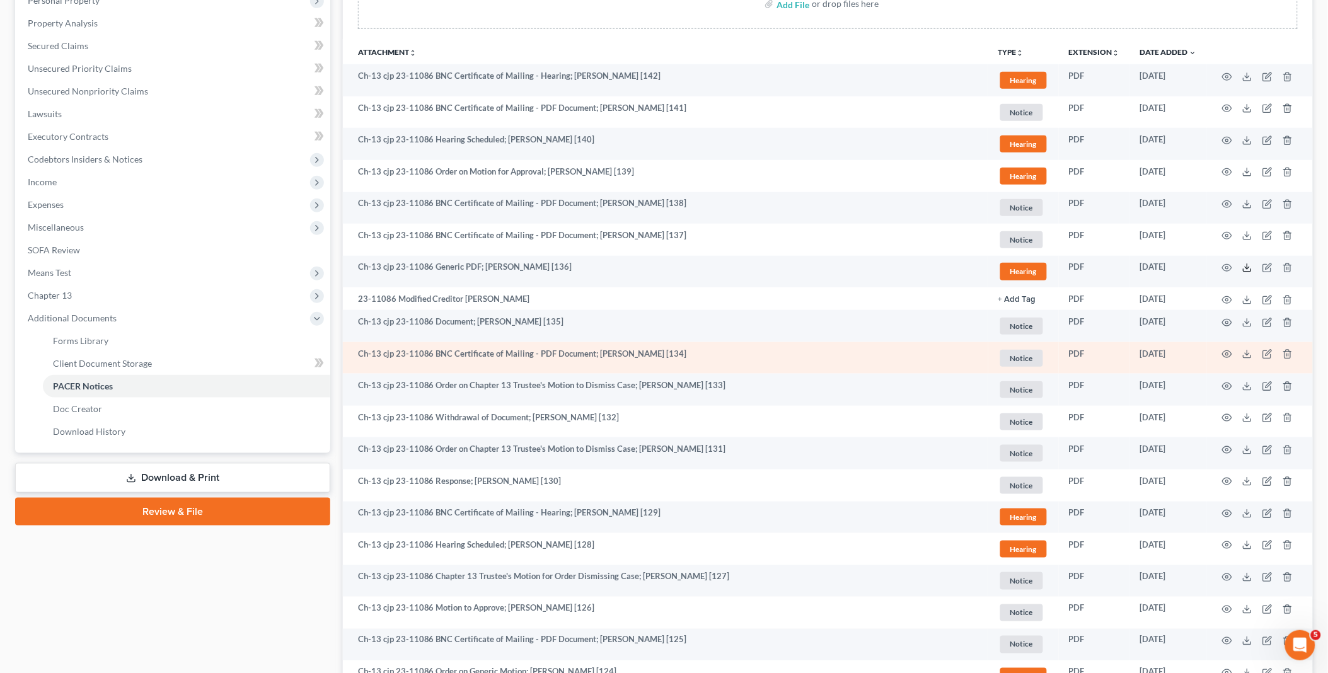
scroll to position [280, 0]
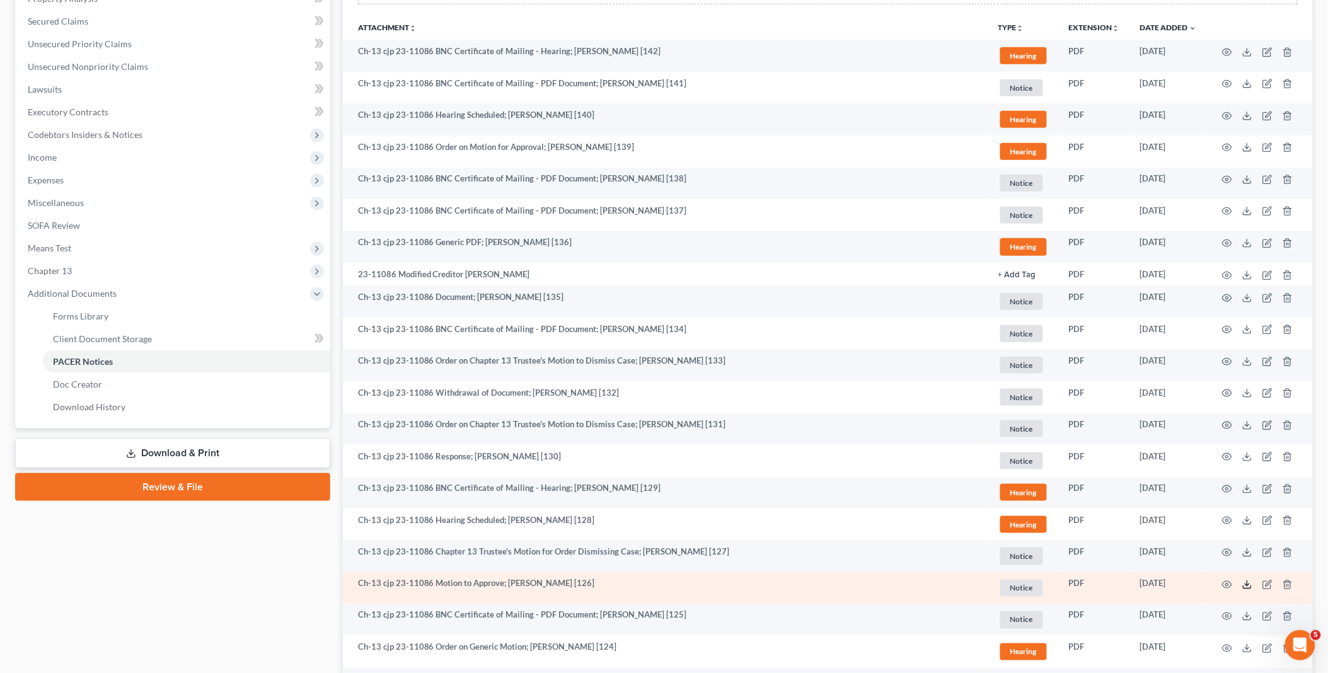
click at [1247, 585] on polyline at bounding box center [1248, 585] width 4 height 2
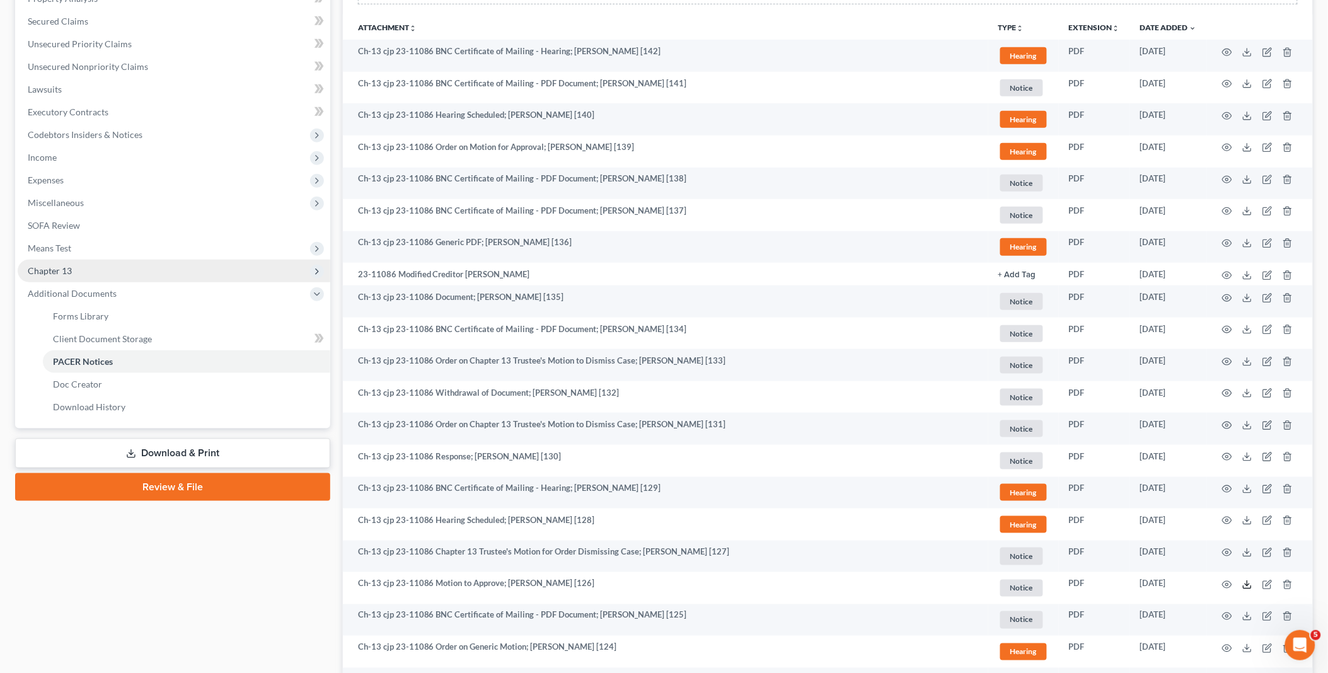
scroll to position [0, 0]
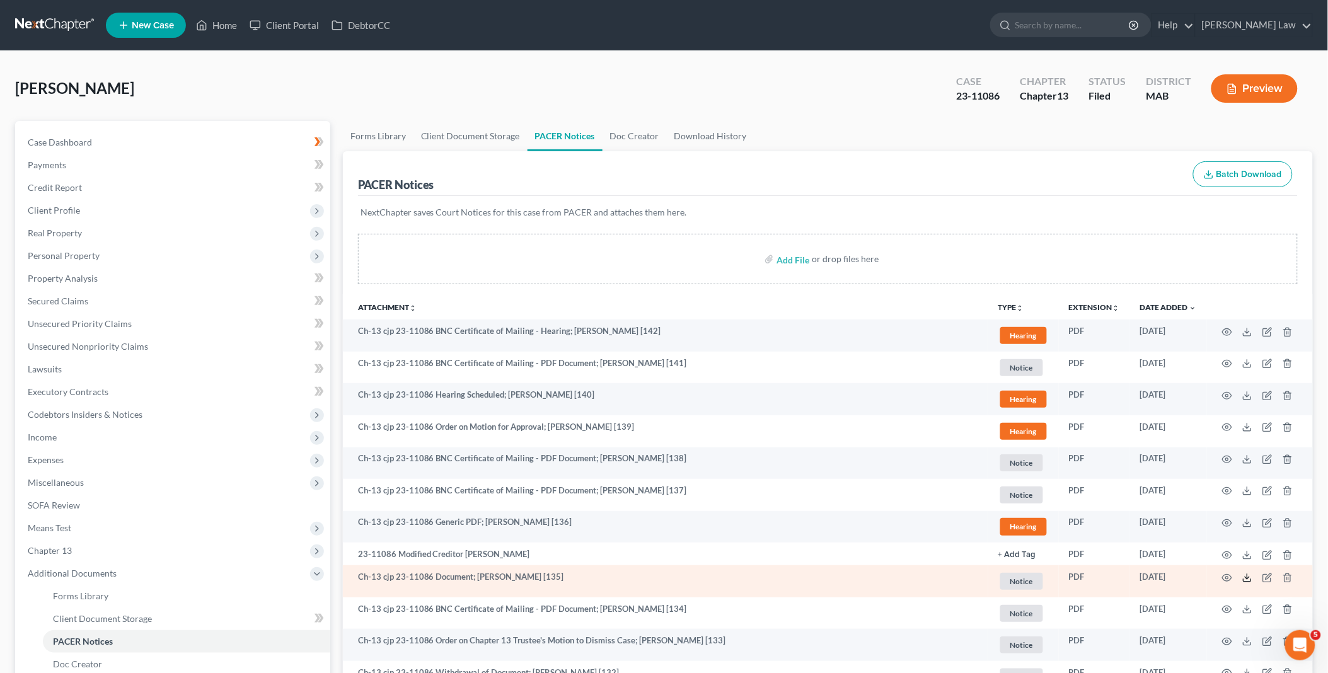
click at [1246, 580] on icon at bounding box center [1248, 578] width 10 height 10
